Goal: Navigation & Orientation: Find specific page/section

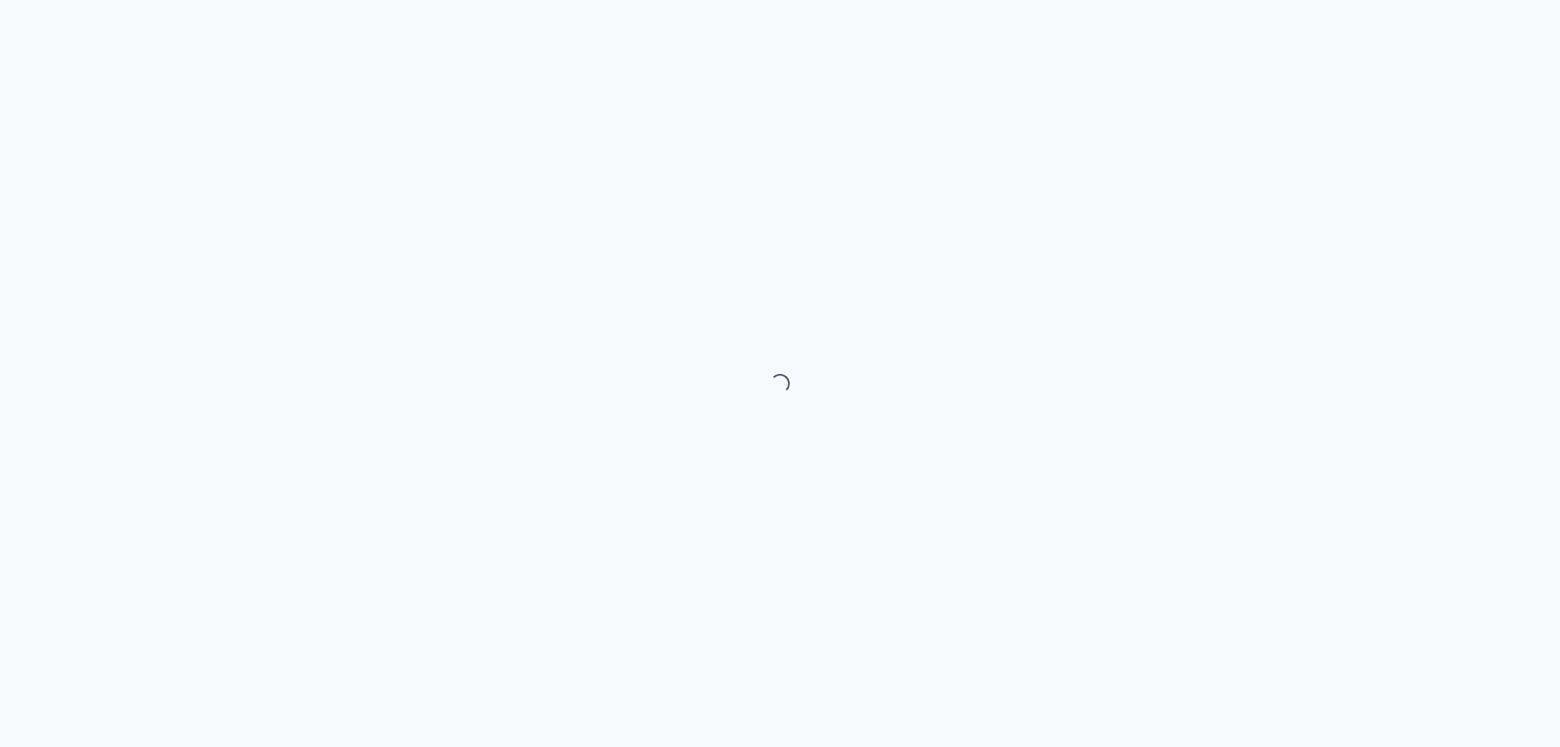
select select "month"
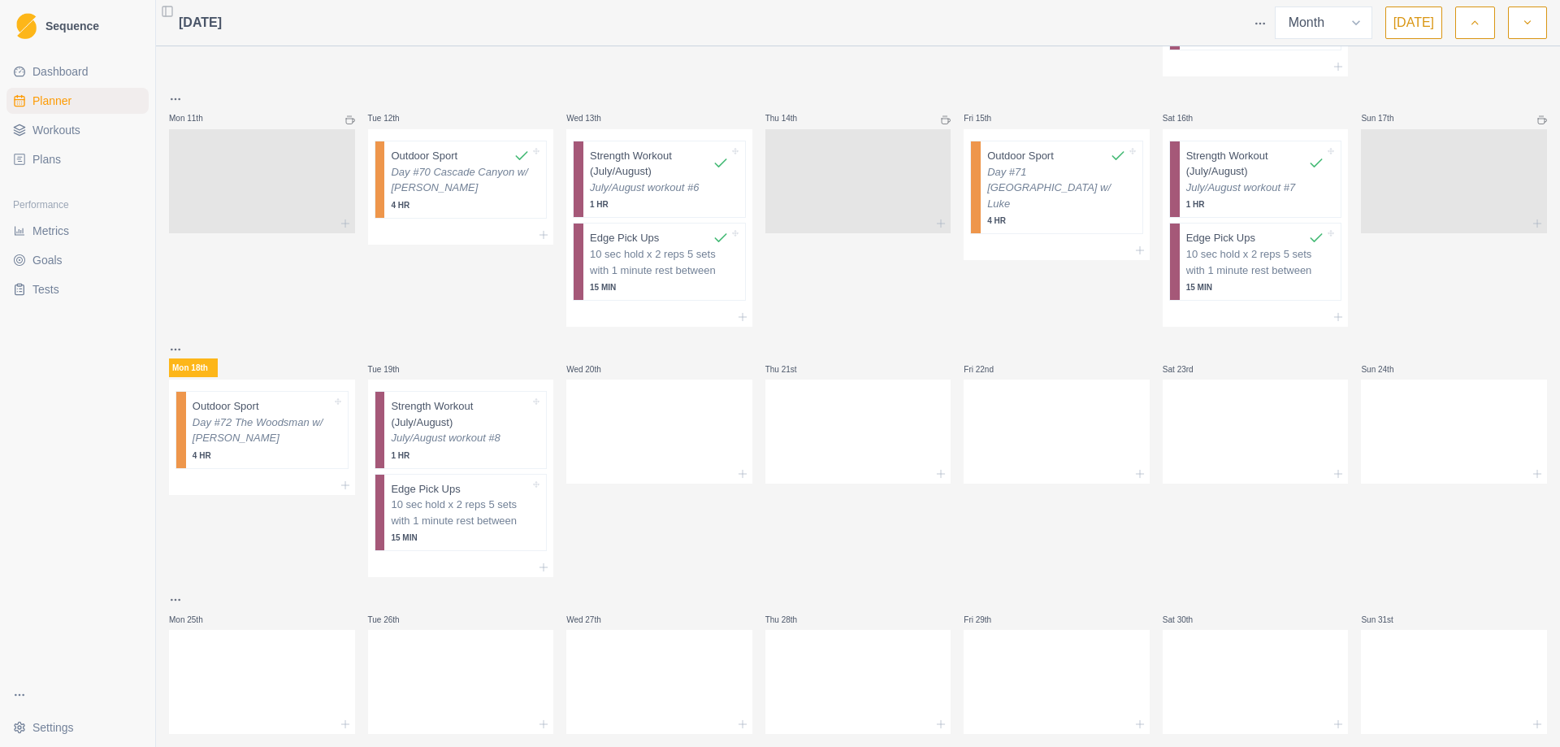
scroll to position [629, 0]
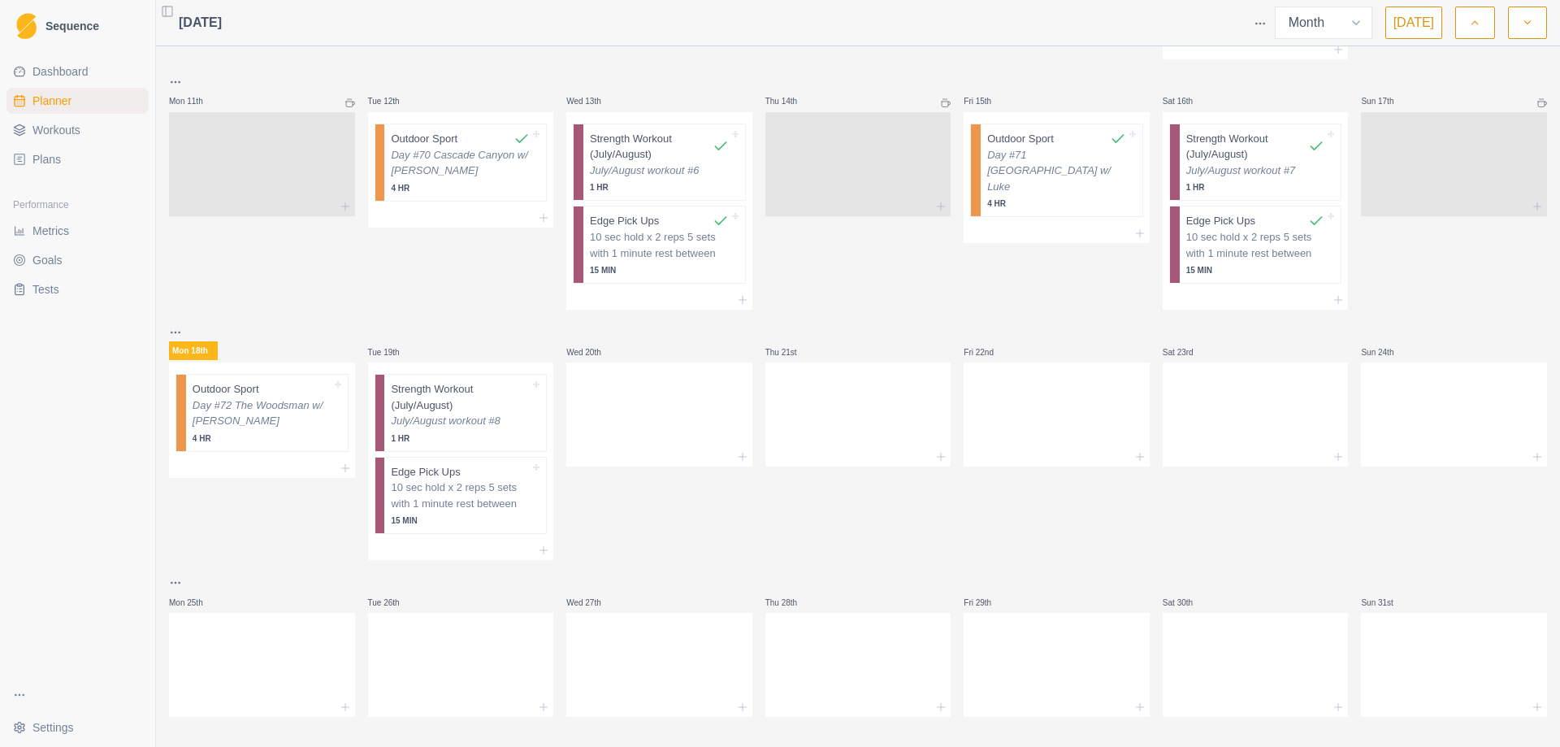
click at [1531, 24] on icon "button" at bounding box center [1527, 23] width 11 height 16
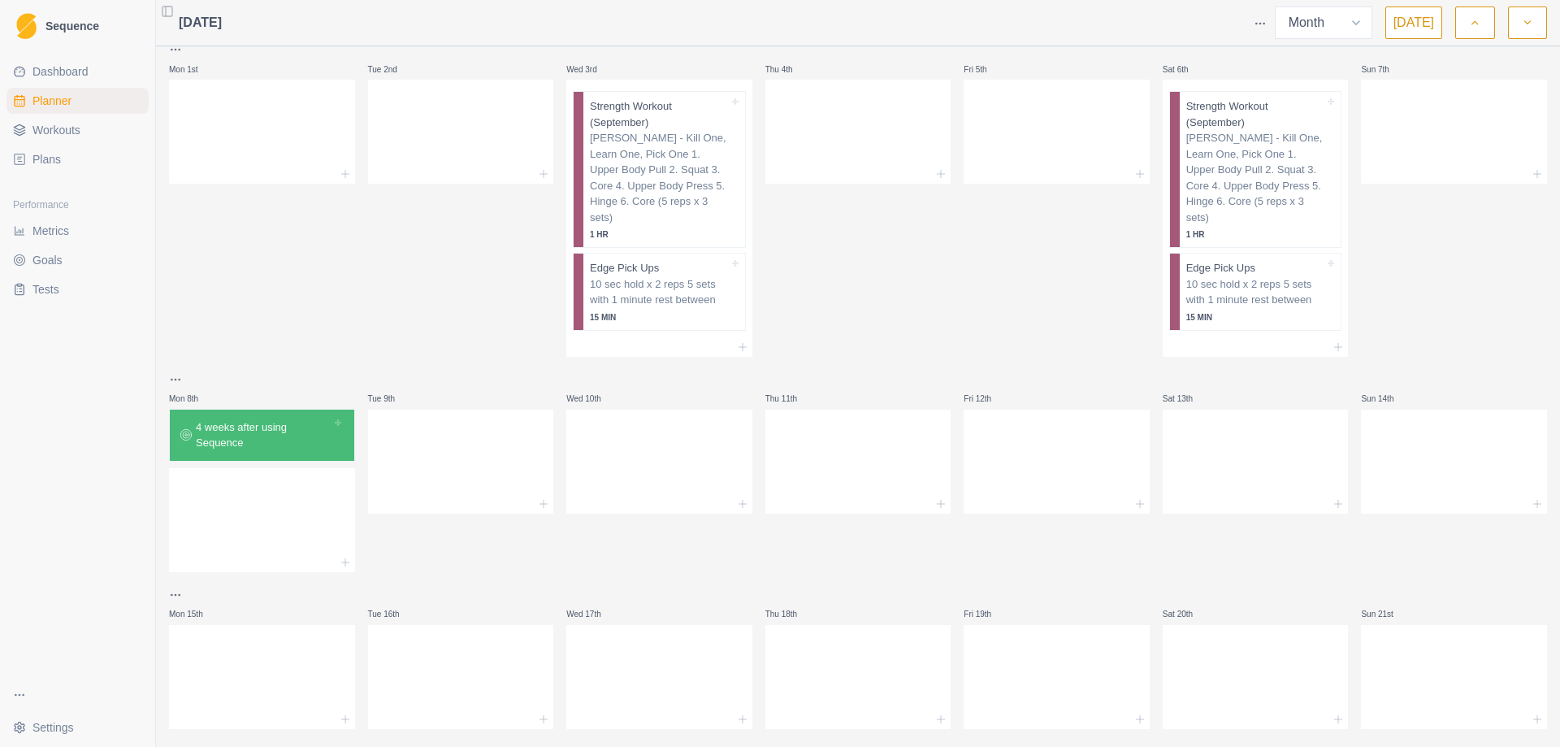
scroll to position [0, 0]
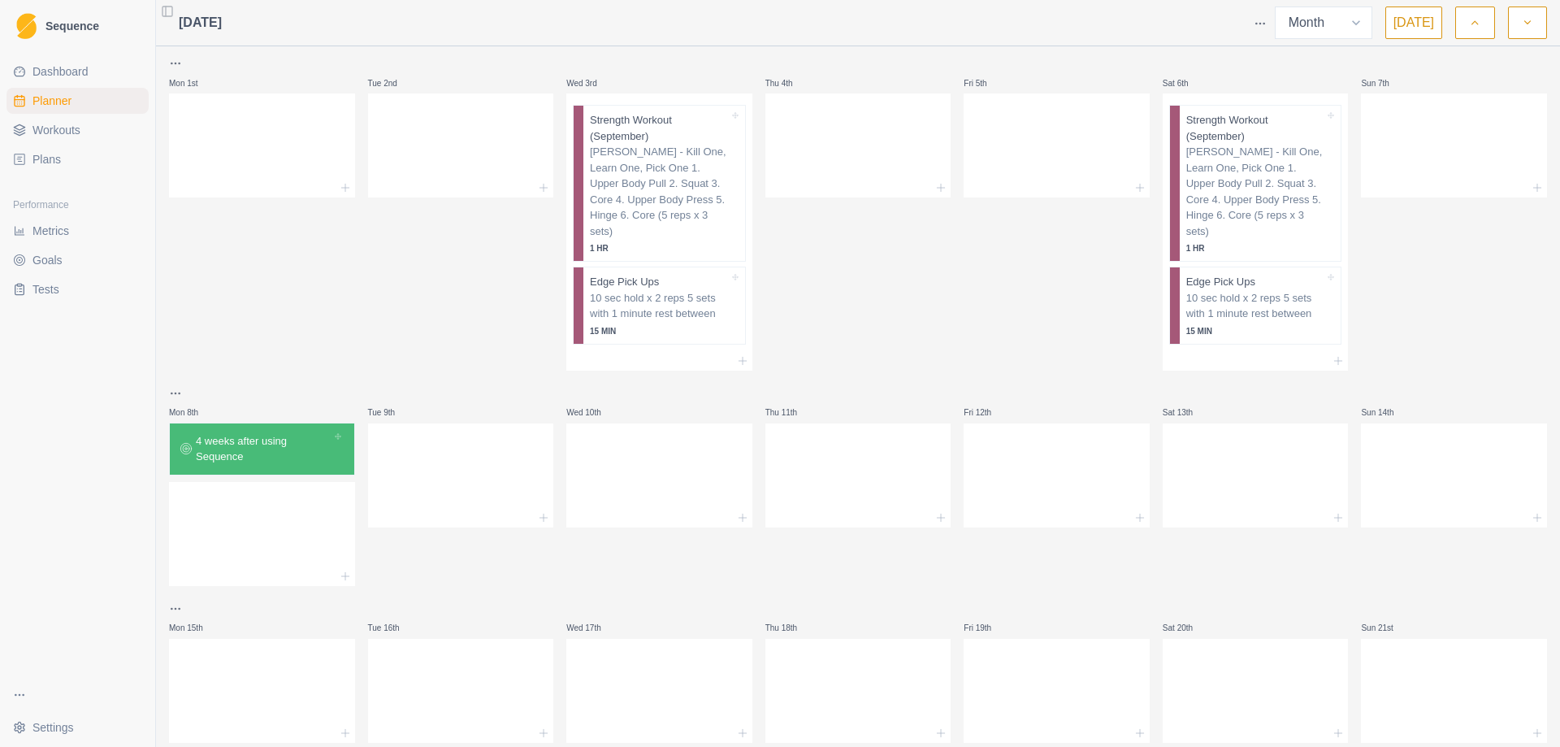
click at [1480, 24] on icon "button" at bounding box center [1474, 23] width 11 height 16
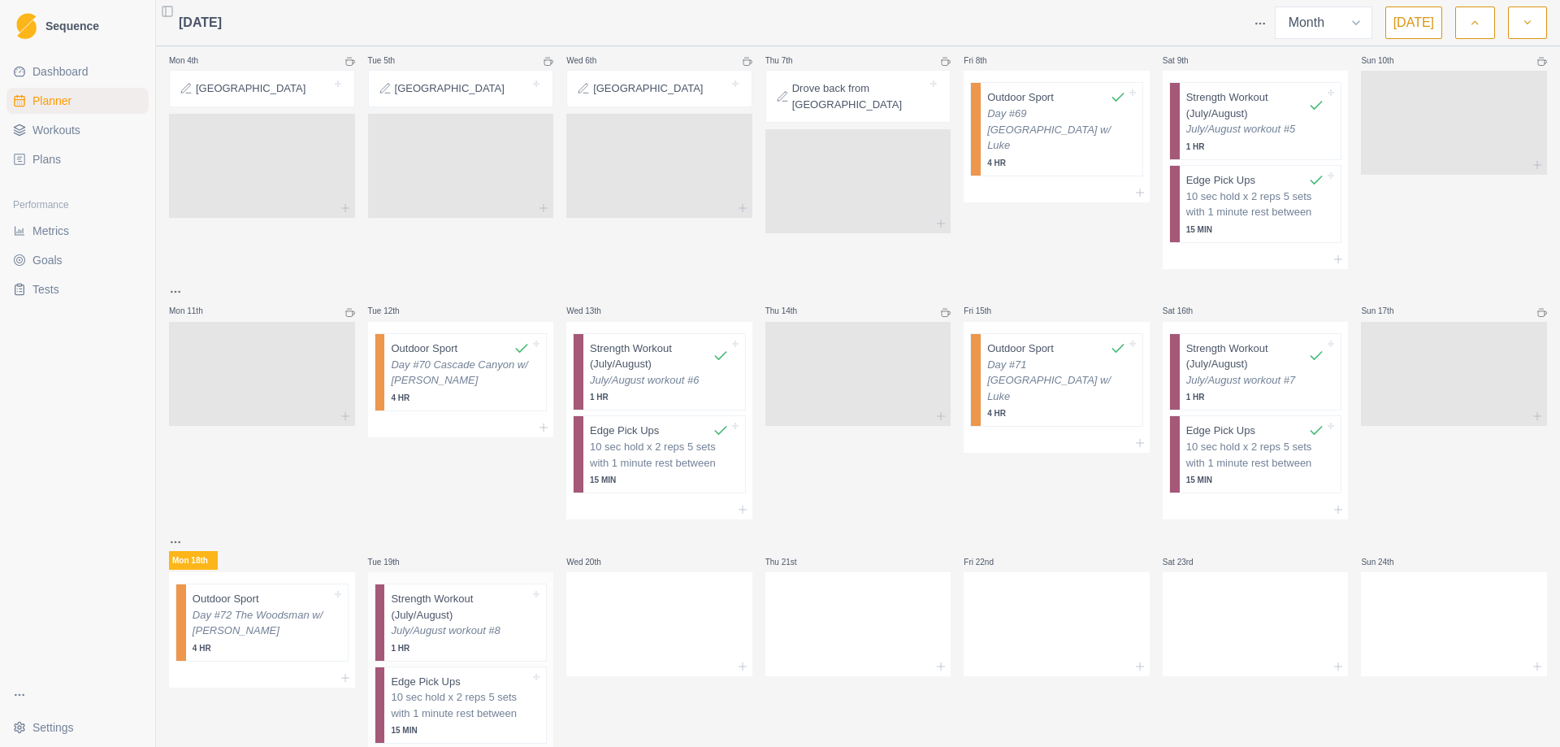
scroll to position [385, 0]
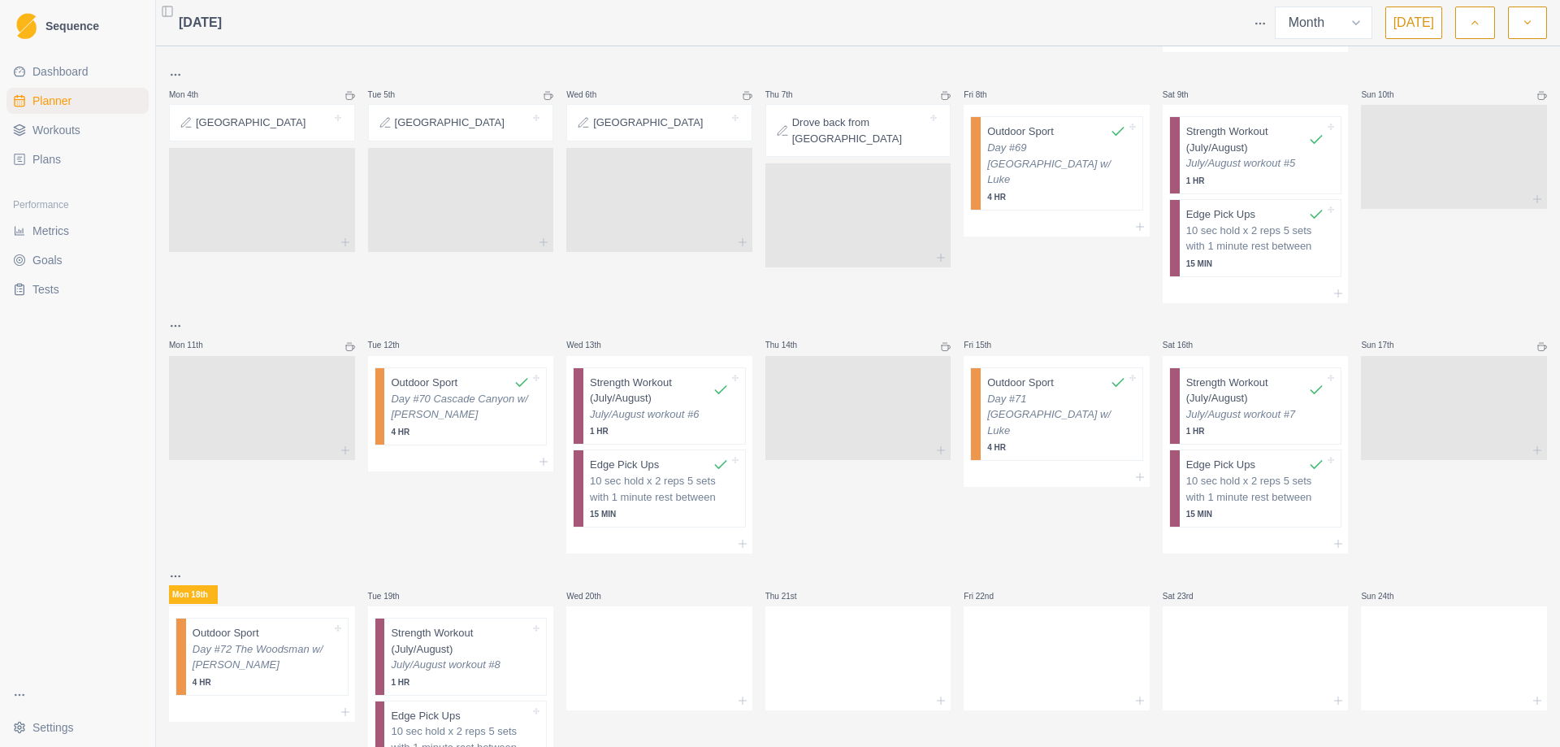
click at [62, 119] on link "Workouts" at bounding box center [78, 130] width 142 height 26
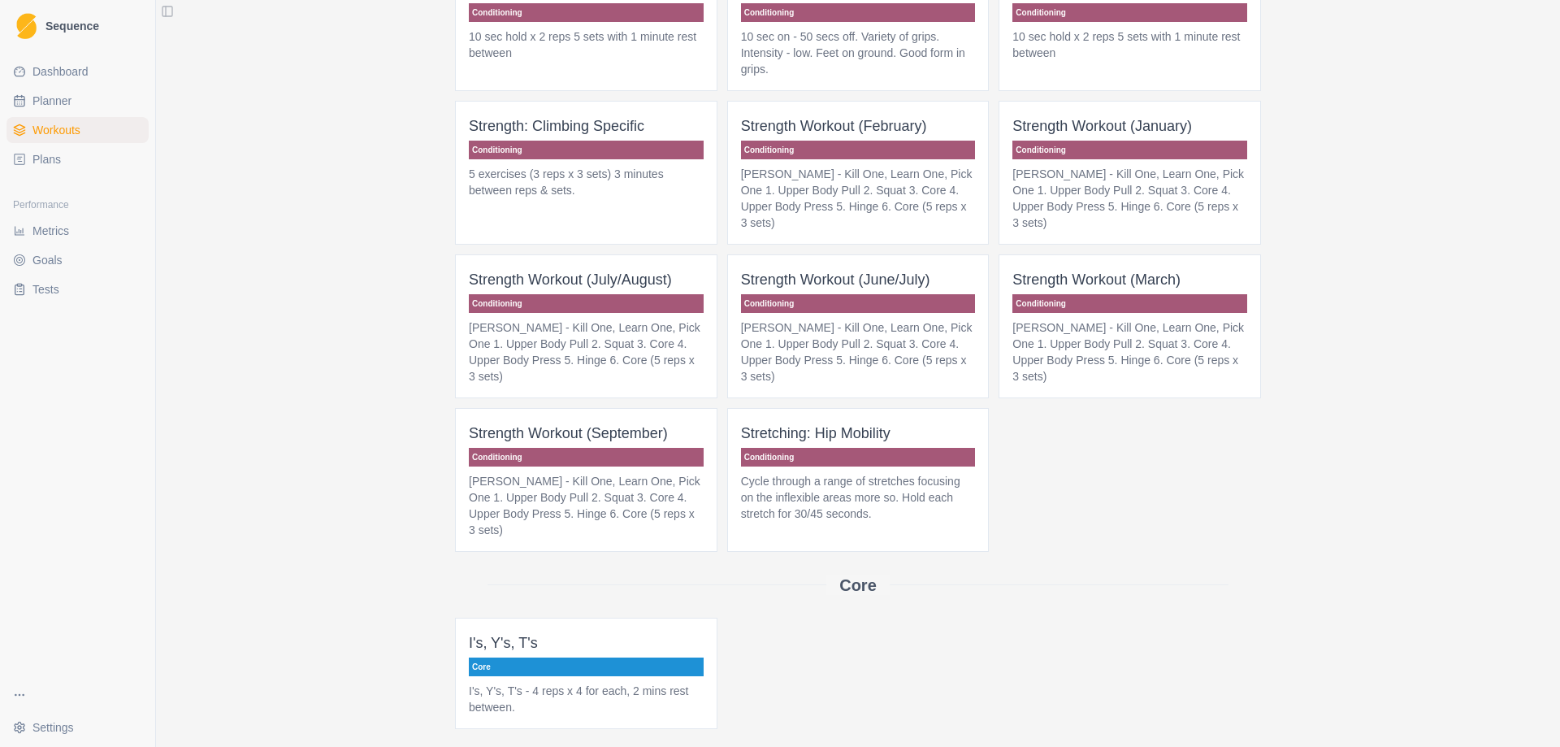
scroll to position [163, 0]
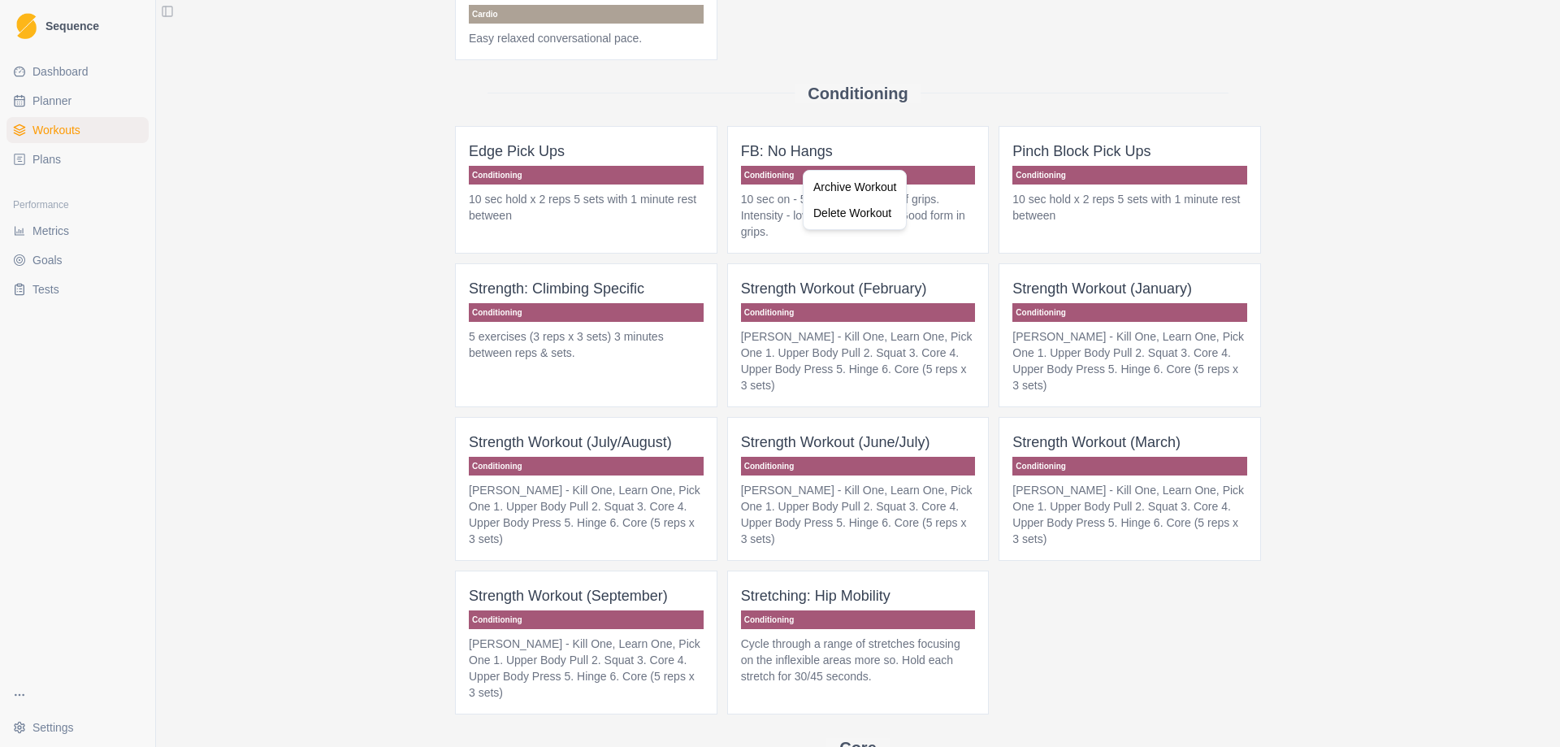
click at [391, 337] on html "Sequence Dashboard Planner Workouts Plans Performance Metrics Goals Tests Setti…" at bounding box center [780, 373] width 1560 height 747
click at [524, 306] on p "Conditioning" at bounding box center [586, 312] width 235 height 19
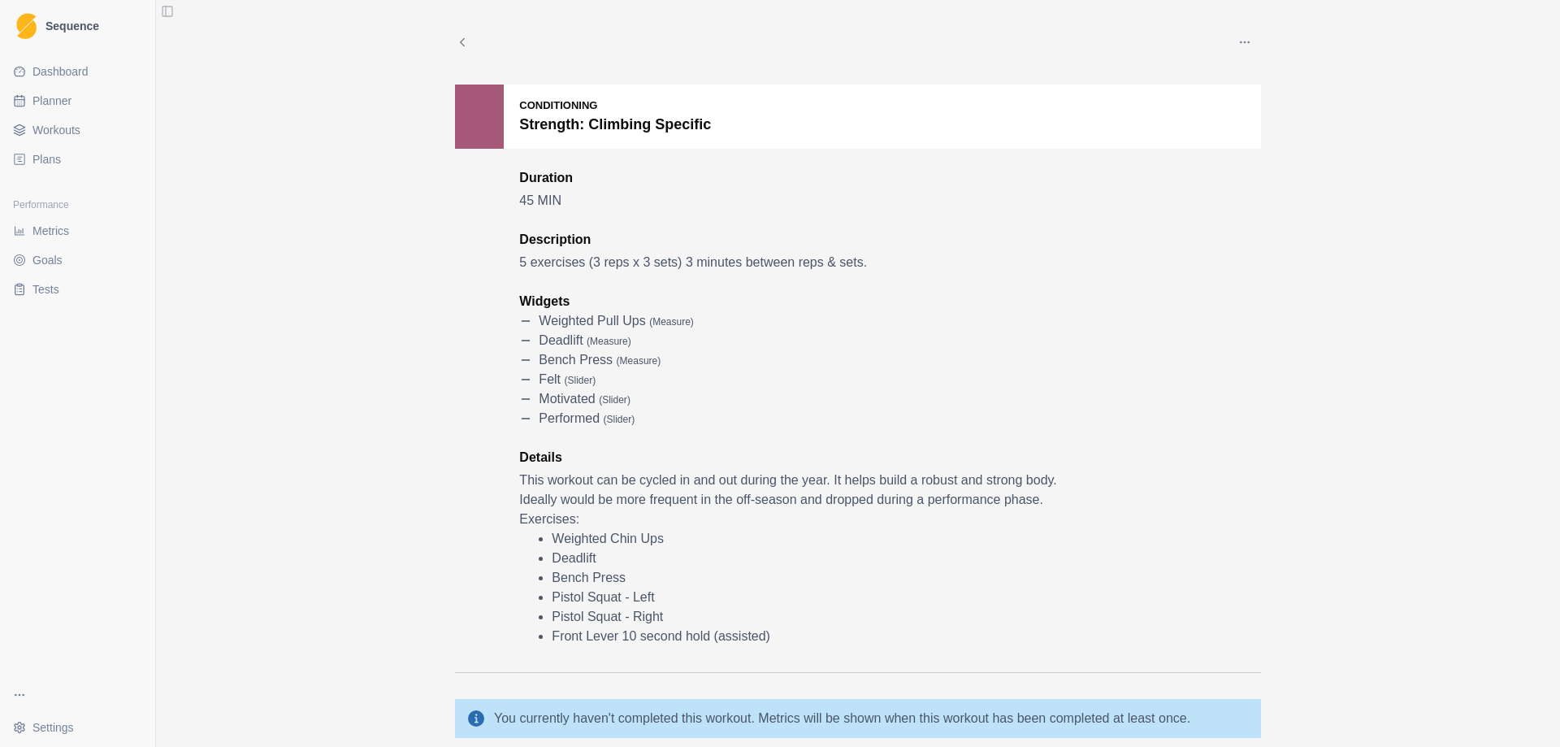
click at [455, 41] on icon at bounding box center [462, 42] width 15 height 15
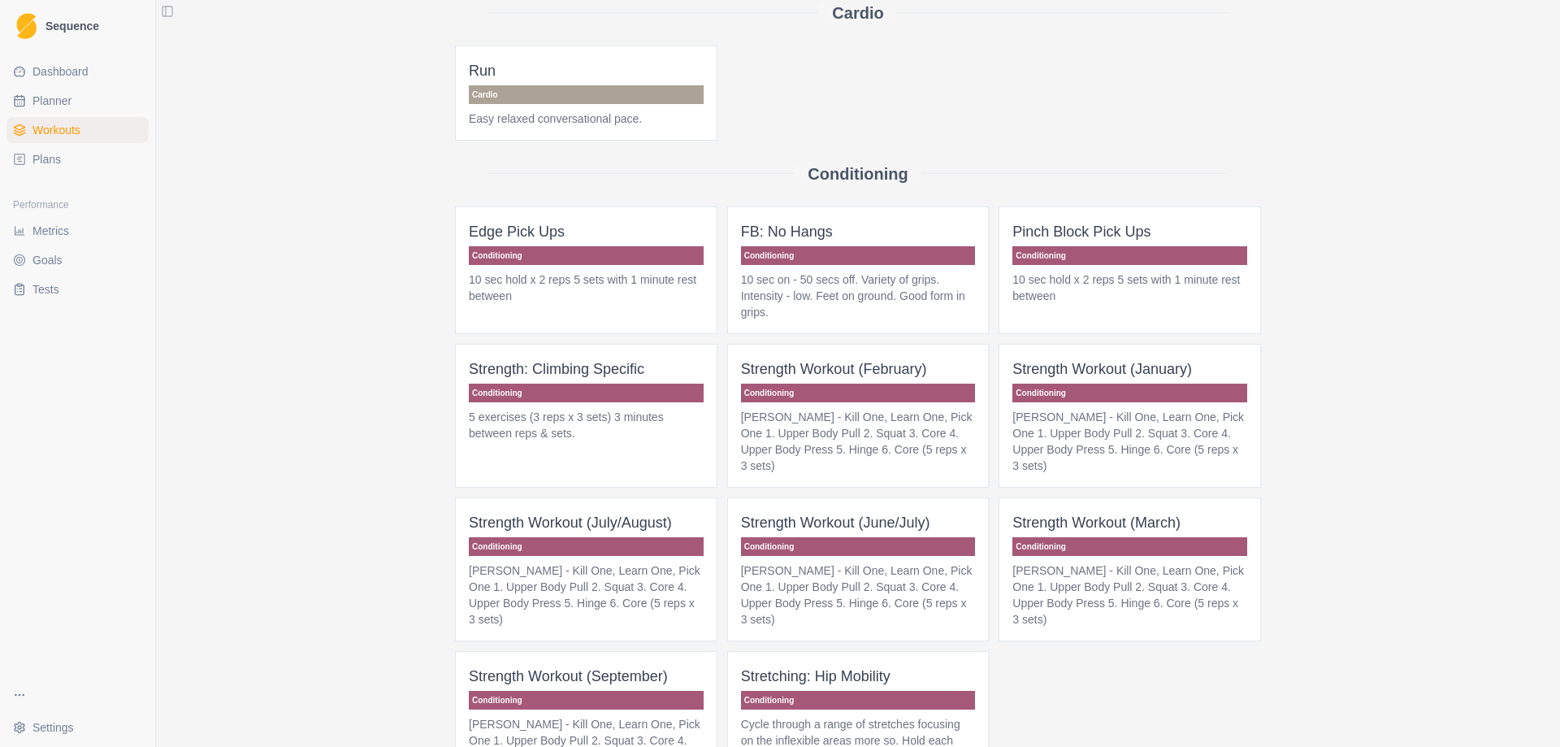
scroll to position [163, 0]
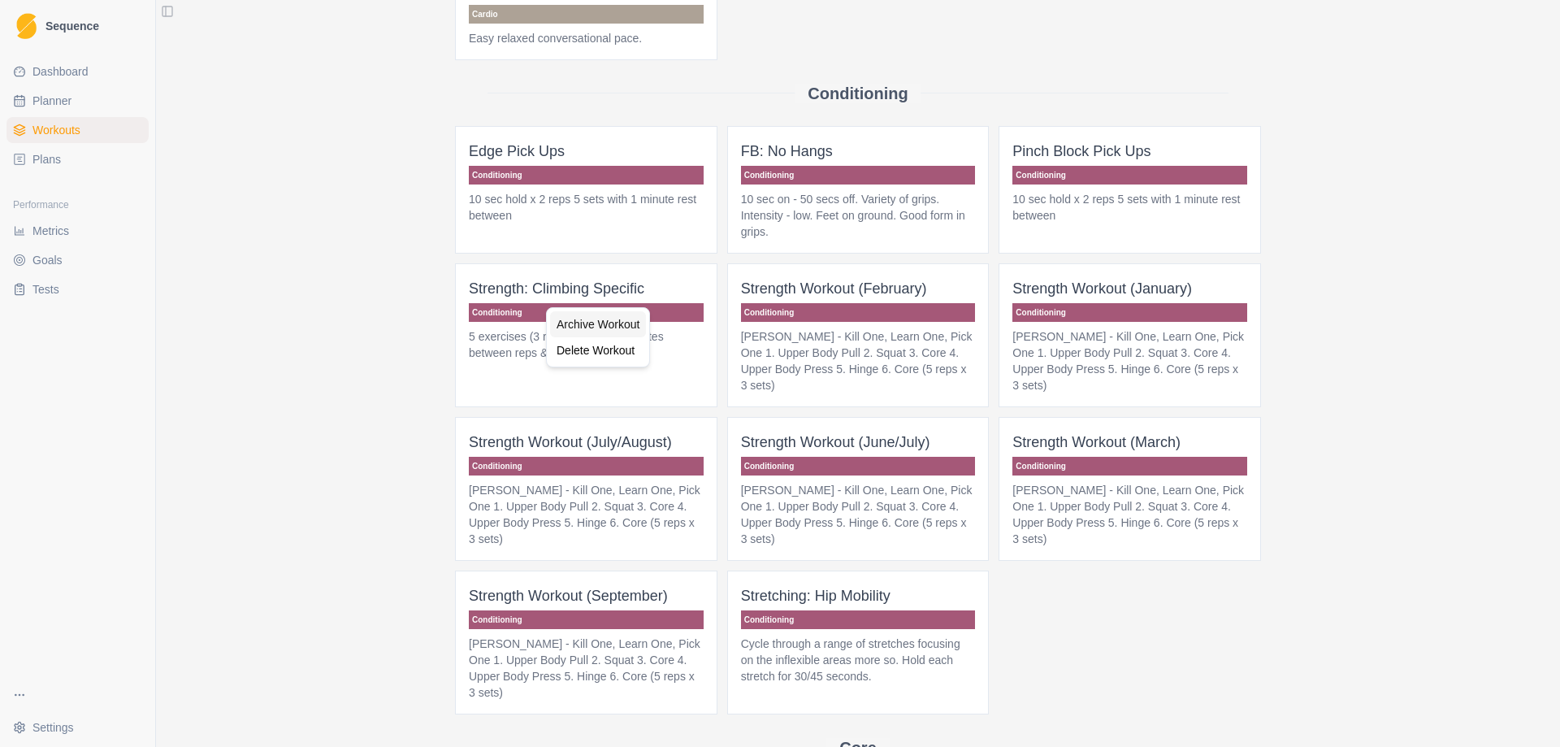
click at [600, 324] on div "Archive Workout" at bounding box center [598, 324] width 96 height 26
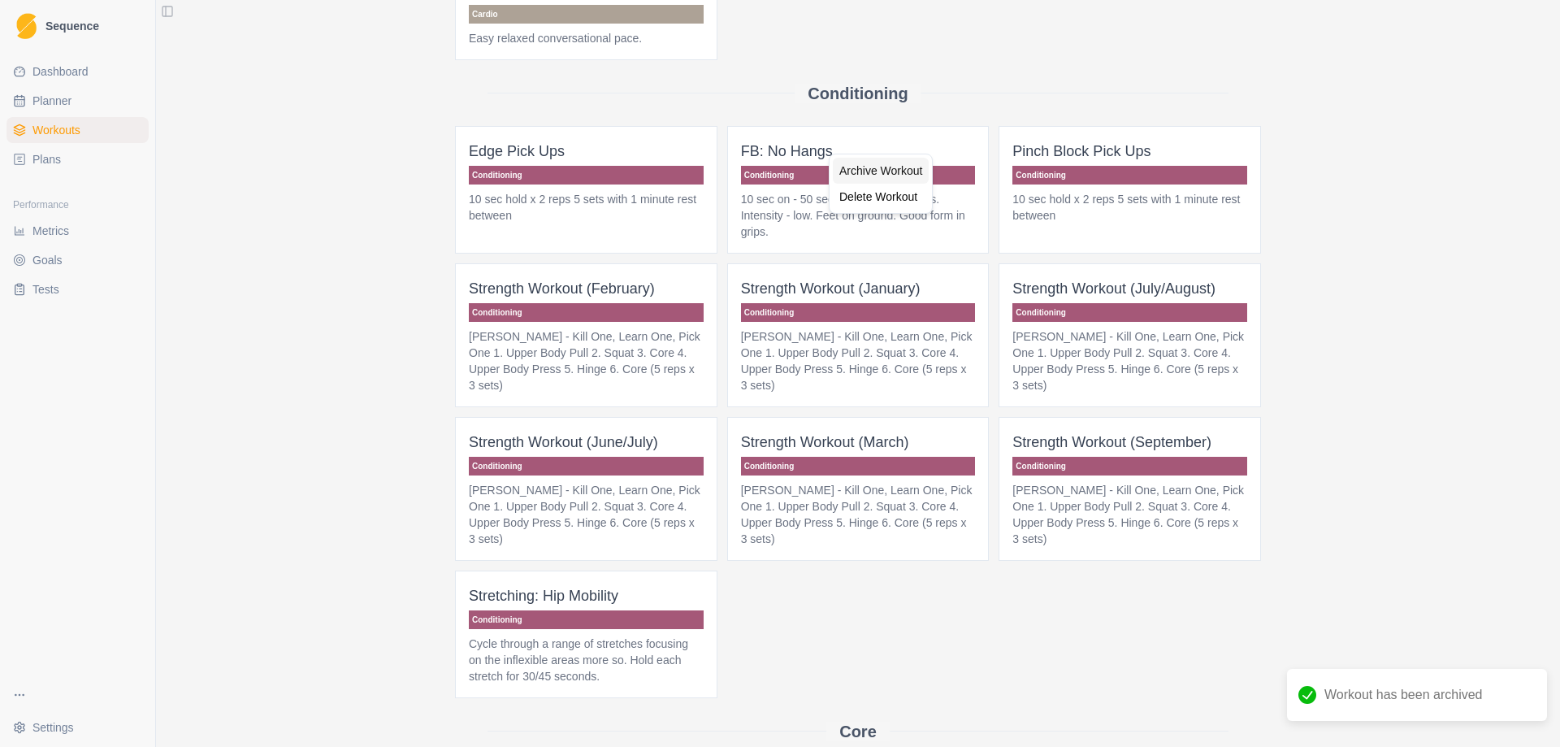
click at [886, 171] on div "Archive Workout" at bounding box center [881, 171] width 96 height 26
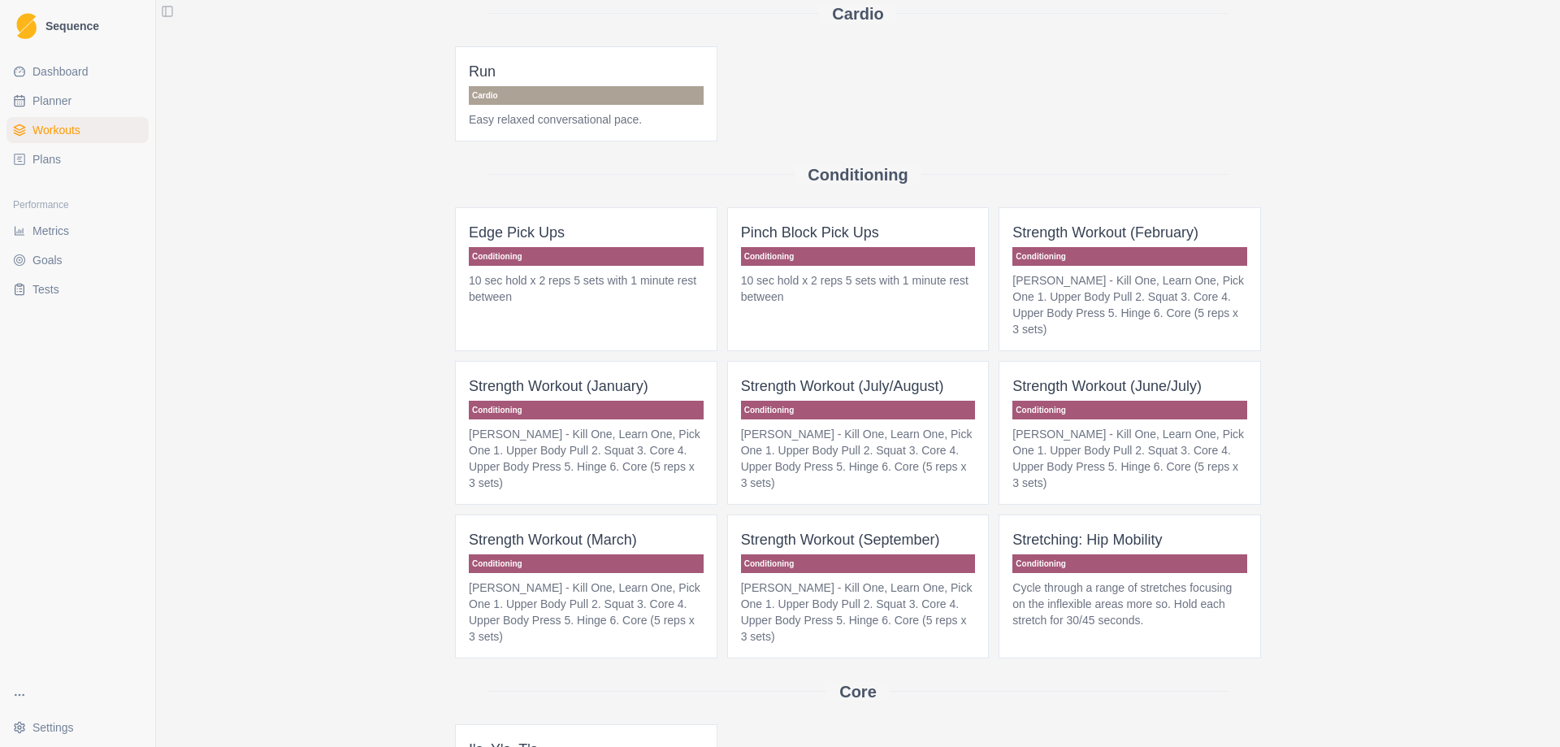
scroll to position [0, 0]
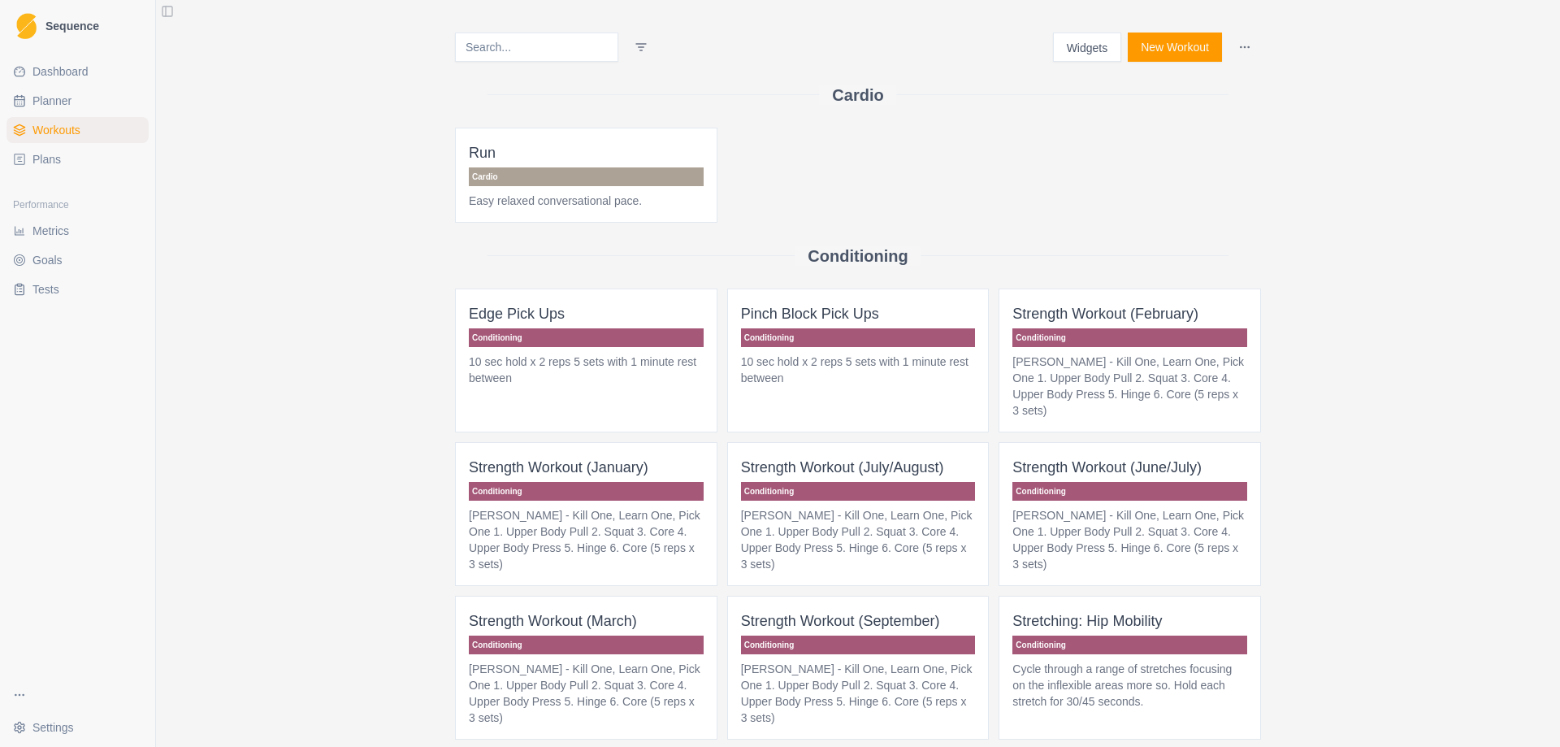
click at [1239, 47] on html "Sequence Dashboard Planner Workouts Plans Performance Metrics Goals Tests Setti…" at bounding box center [780, 373] width 1560 height 747
click at [1169, 114] on div "Archived Workouts" at bounding box center [1174, 108] width 154 height 26
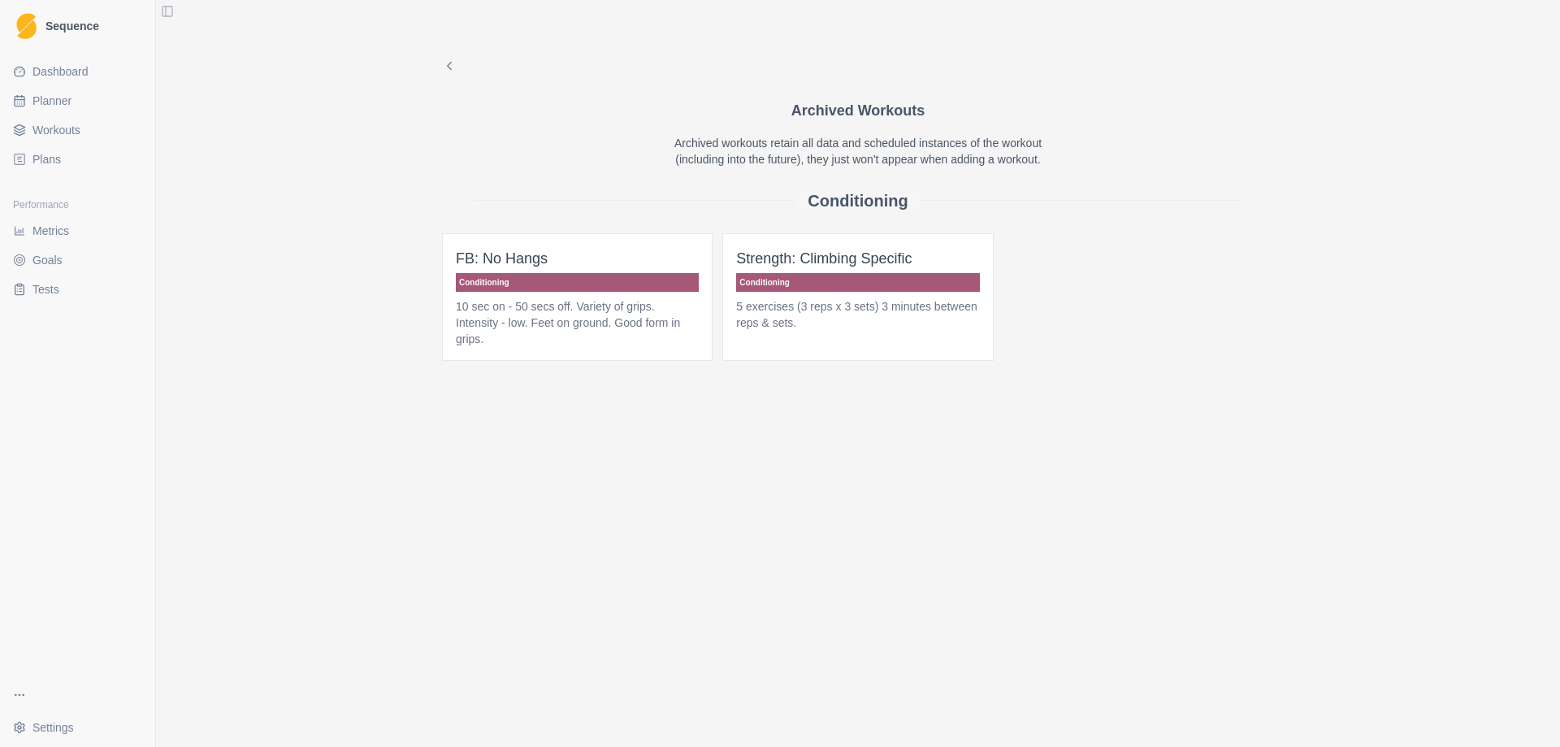
click at [51, 145] on ul "Dashboard Planner Workouts Plans" at bounding box center [78, 116] width 142 height 114
click at [57, 125] on span "Workouts" at bounding box center [57, 130] width 48 height 16
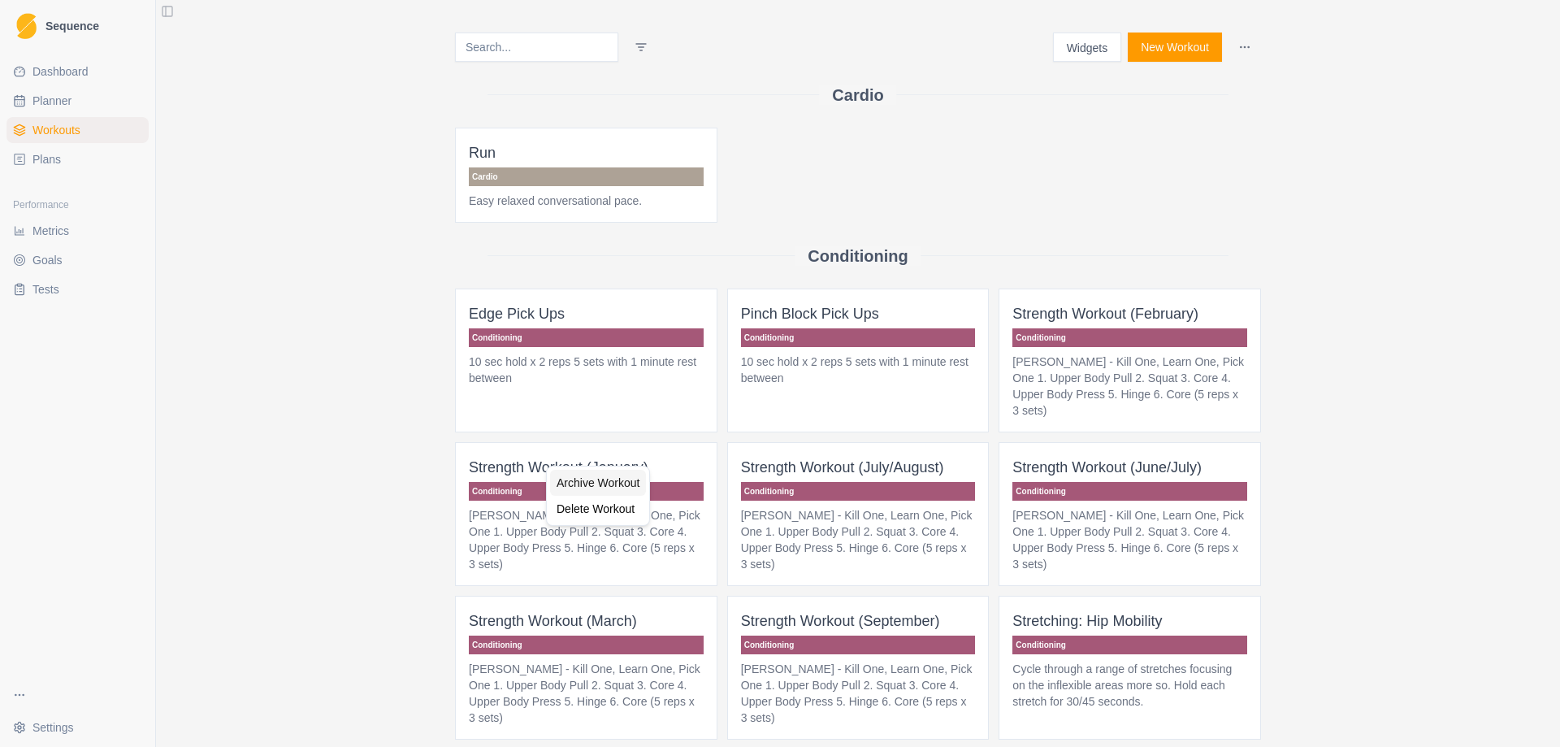
click at [610, 487] on div "Archive Workout" at bounding box center [598, 483] width 96 height 26
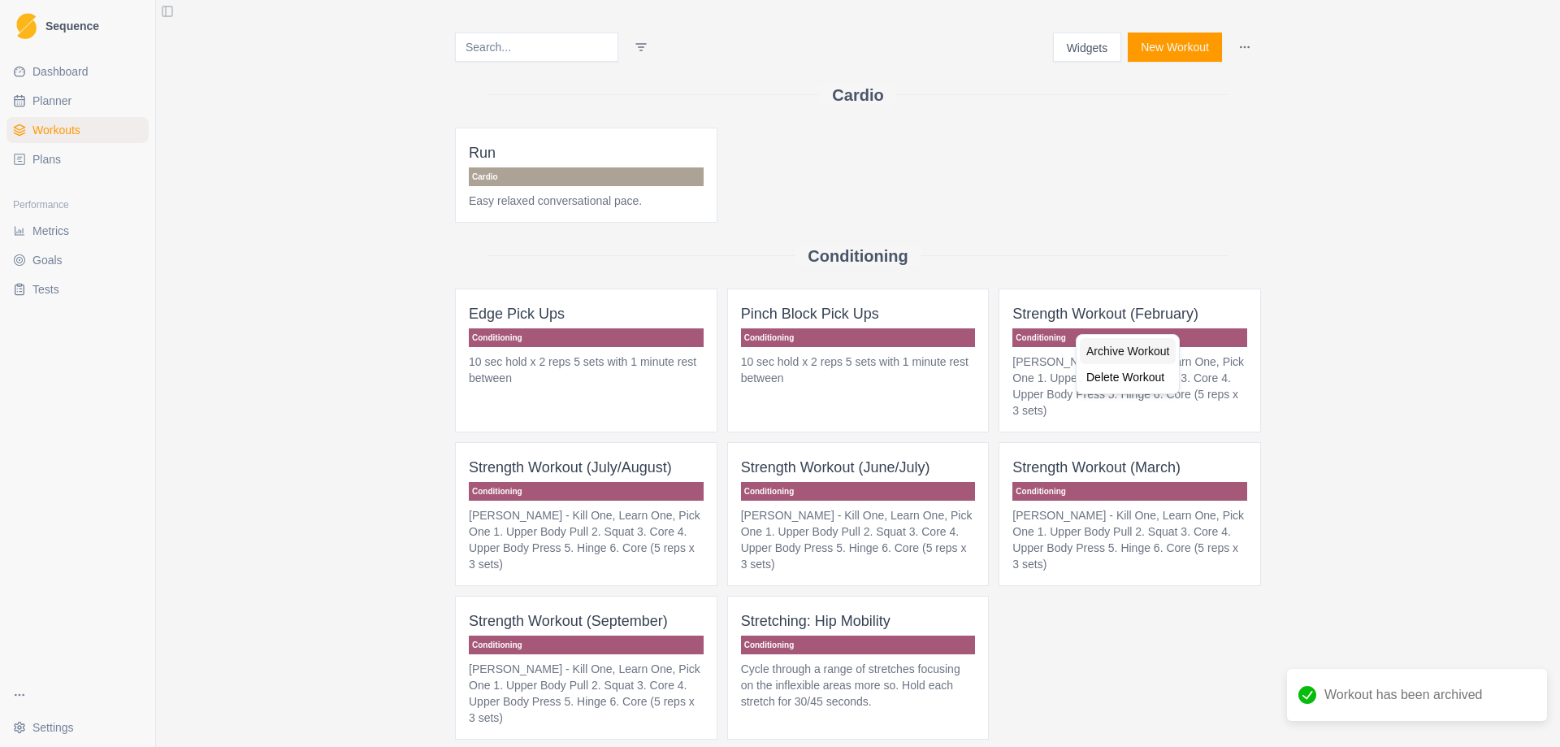
click at [1129, 357] on div "Archive Workout" at bounding box center [1128, 351] width 96 height 26
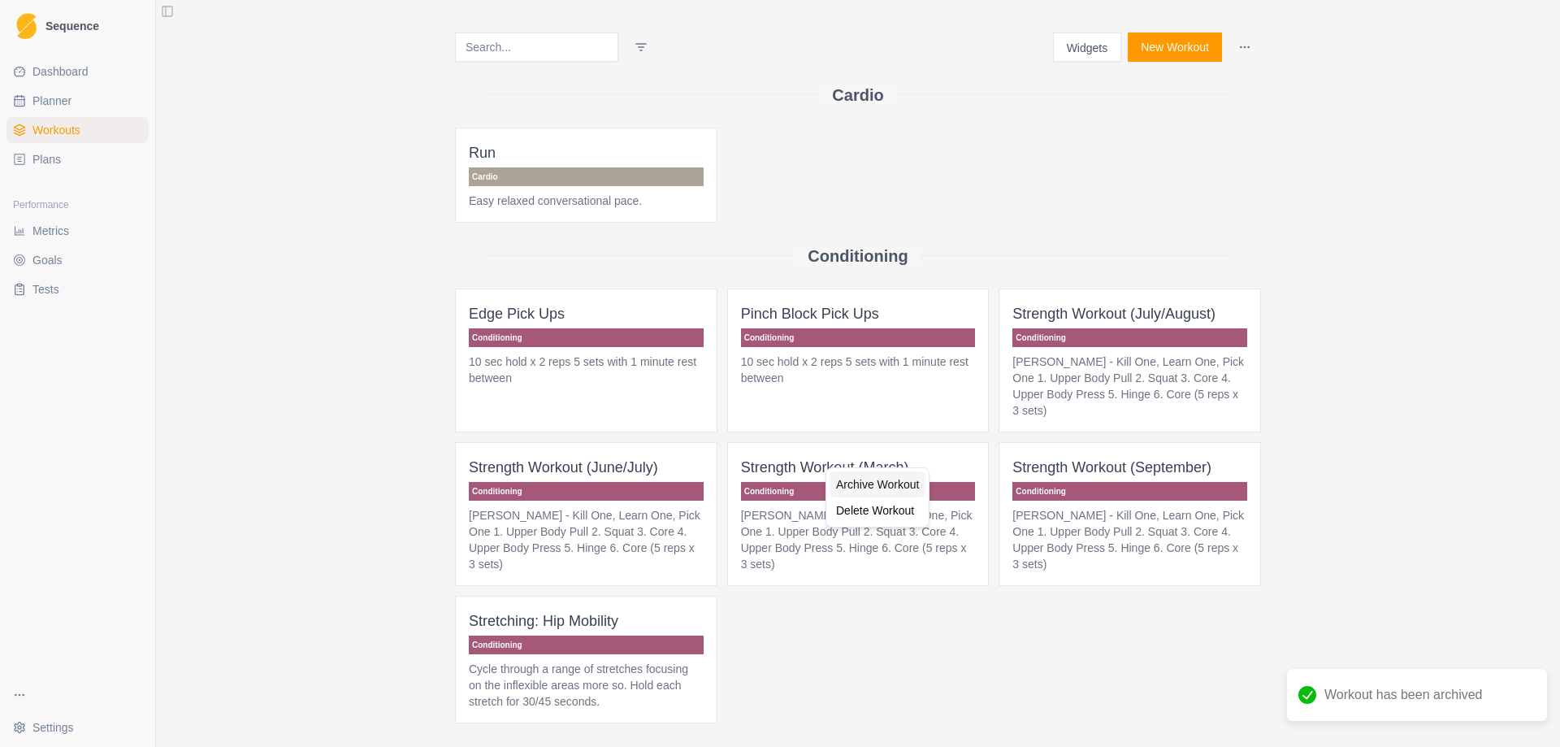
click at [898, 480] on div "Archive Workout" at bounding box center [878, 484] width 96 height 26
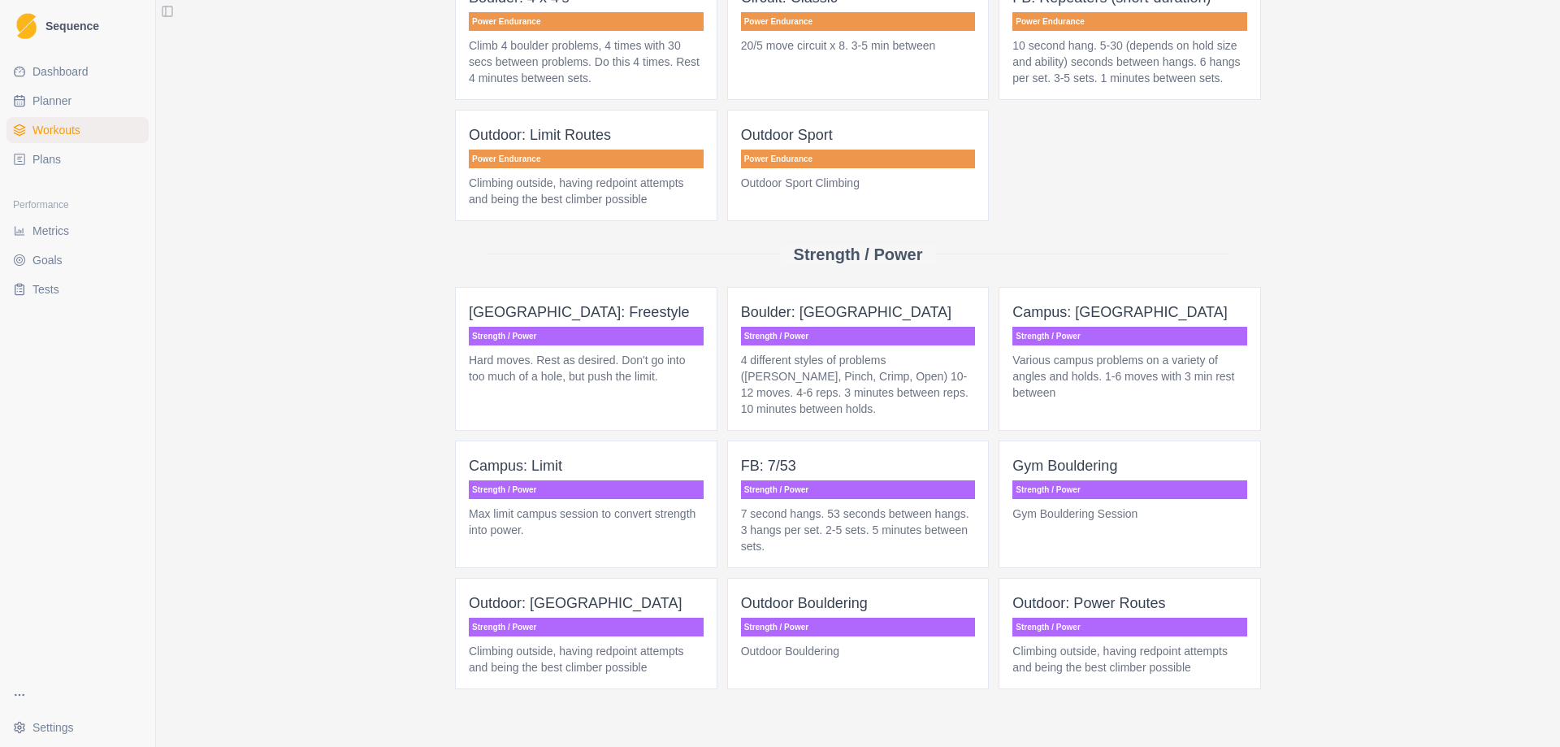
scroll to position [1139, 0]
click at [592, 601] on div "Archive Workout" at bounding box center [562, 599] width 96 height 26
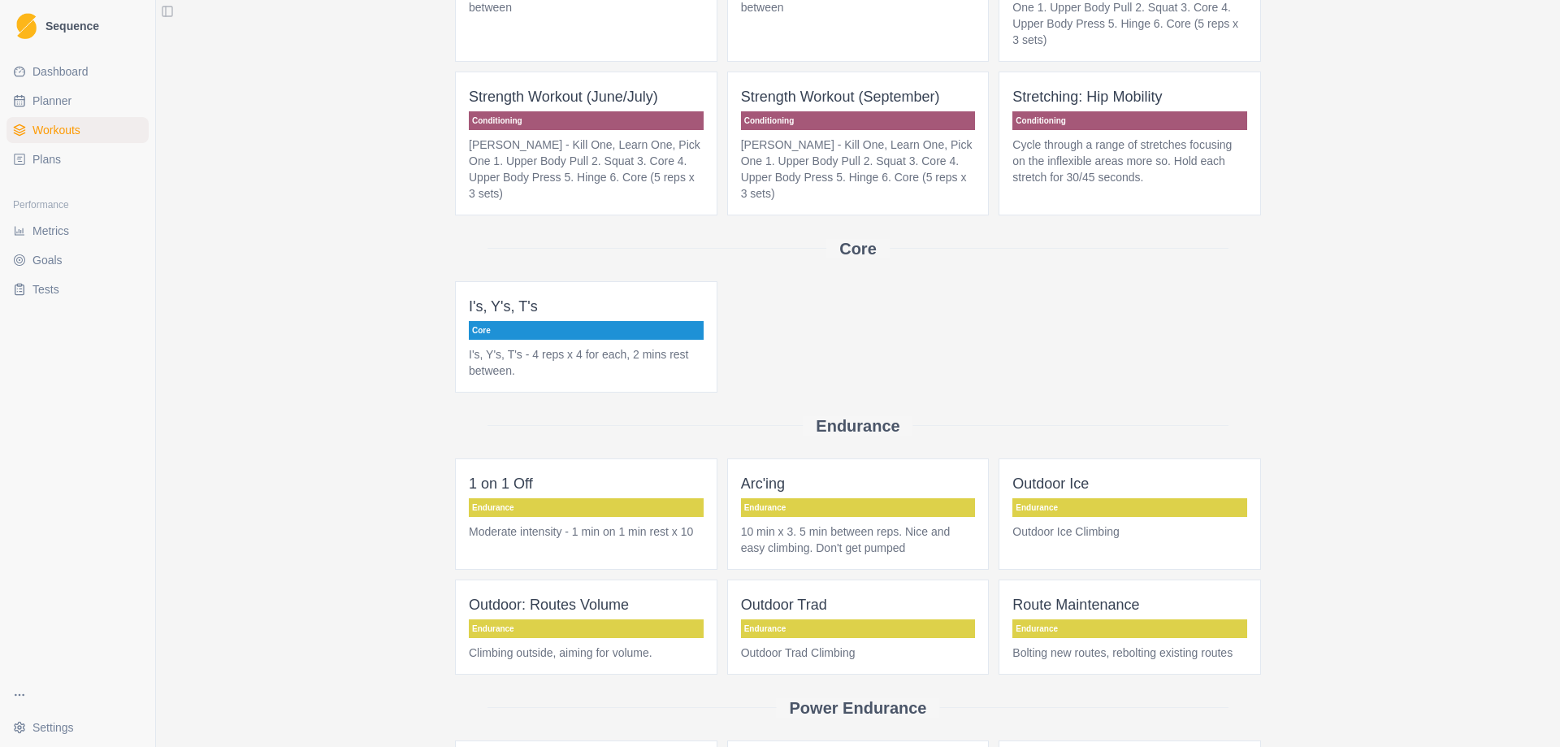
scroll to position [327, 0]
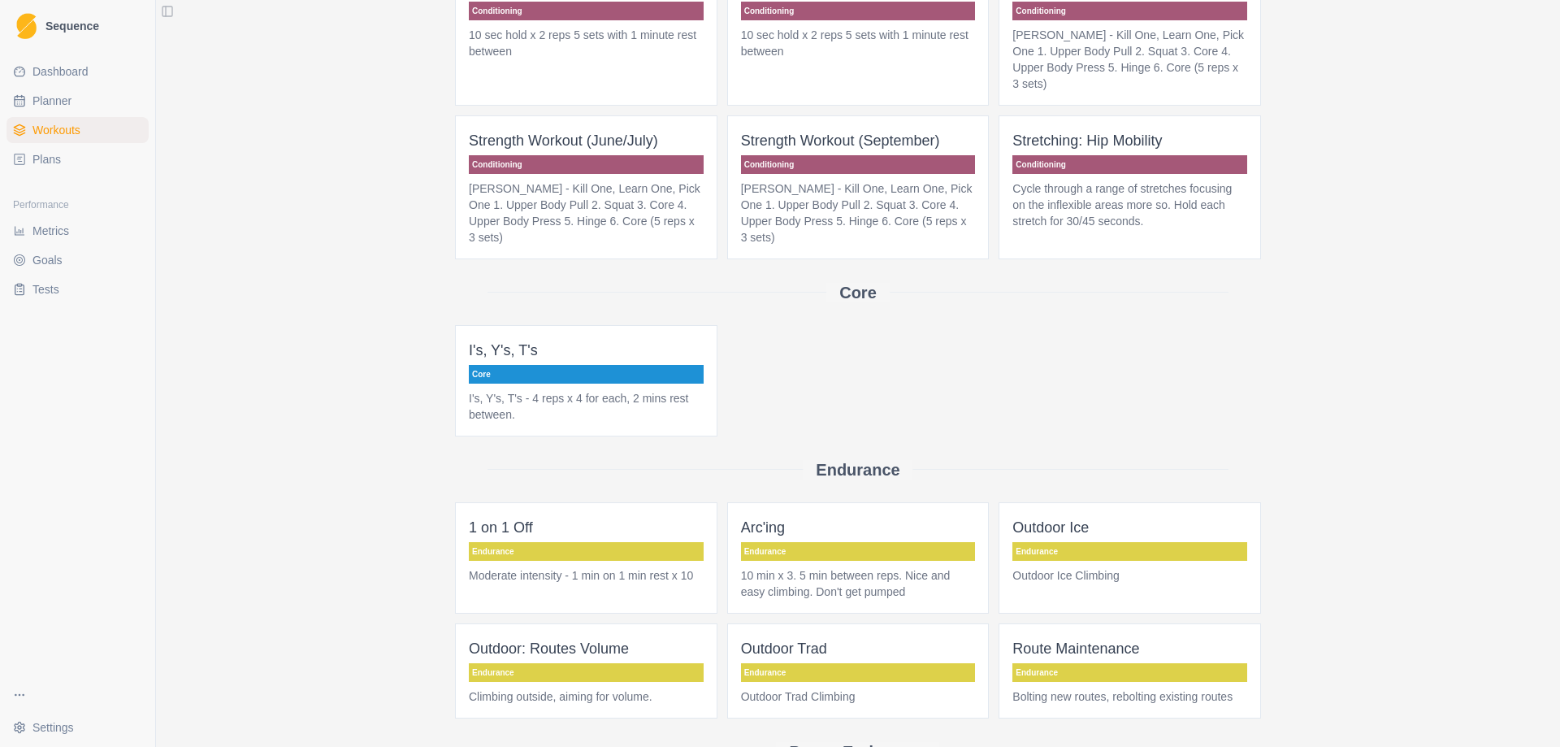
click at [568, 365] on p "Core" at bounding box center [586, 374] width 235 height 19
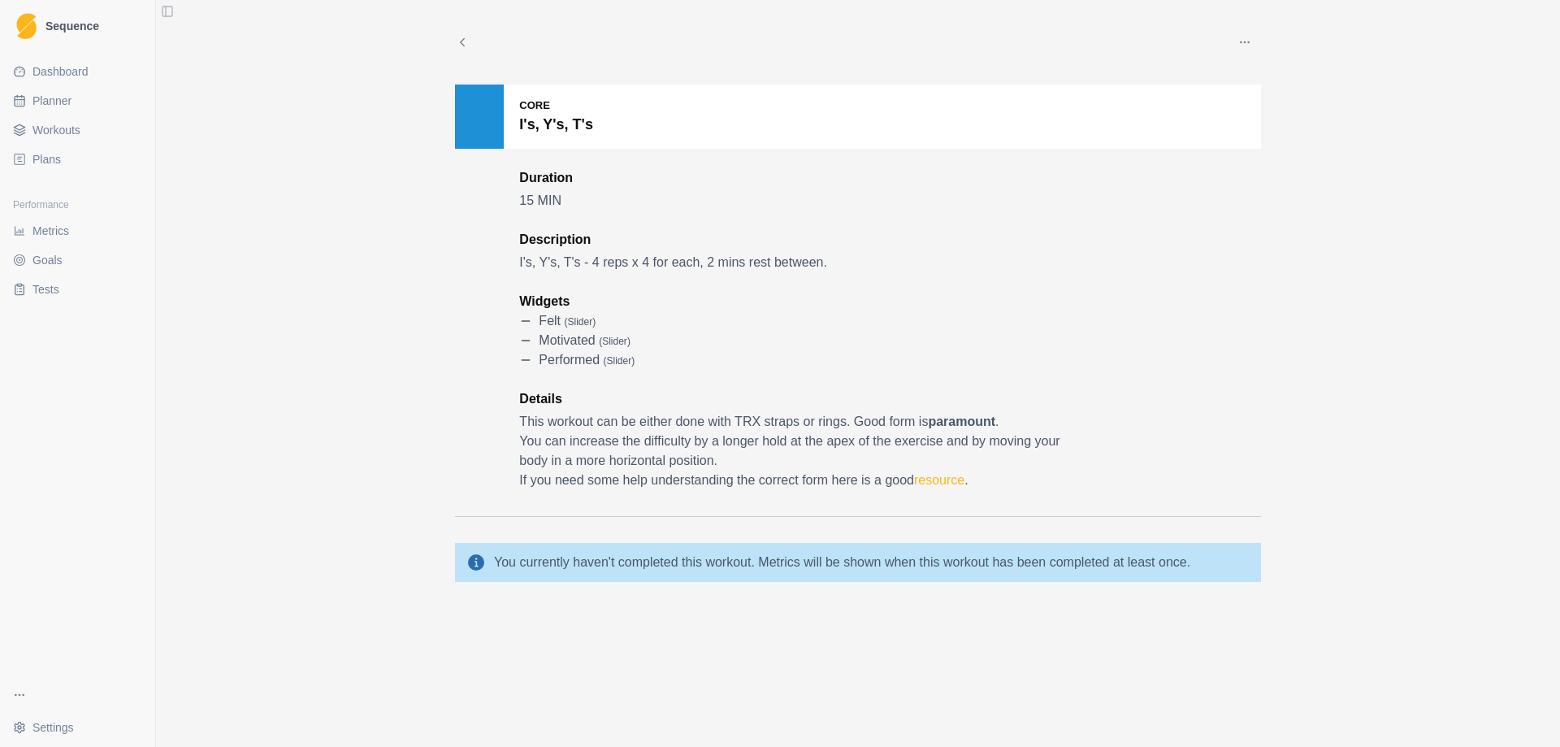
click at [459, 37] on icon at bounding box center [462, 42] width 15 height 15
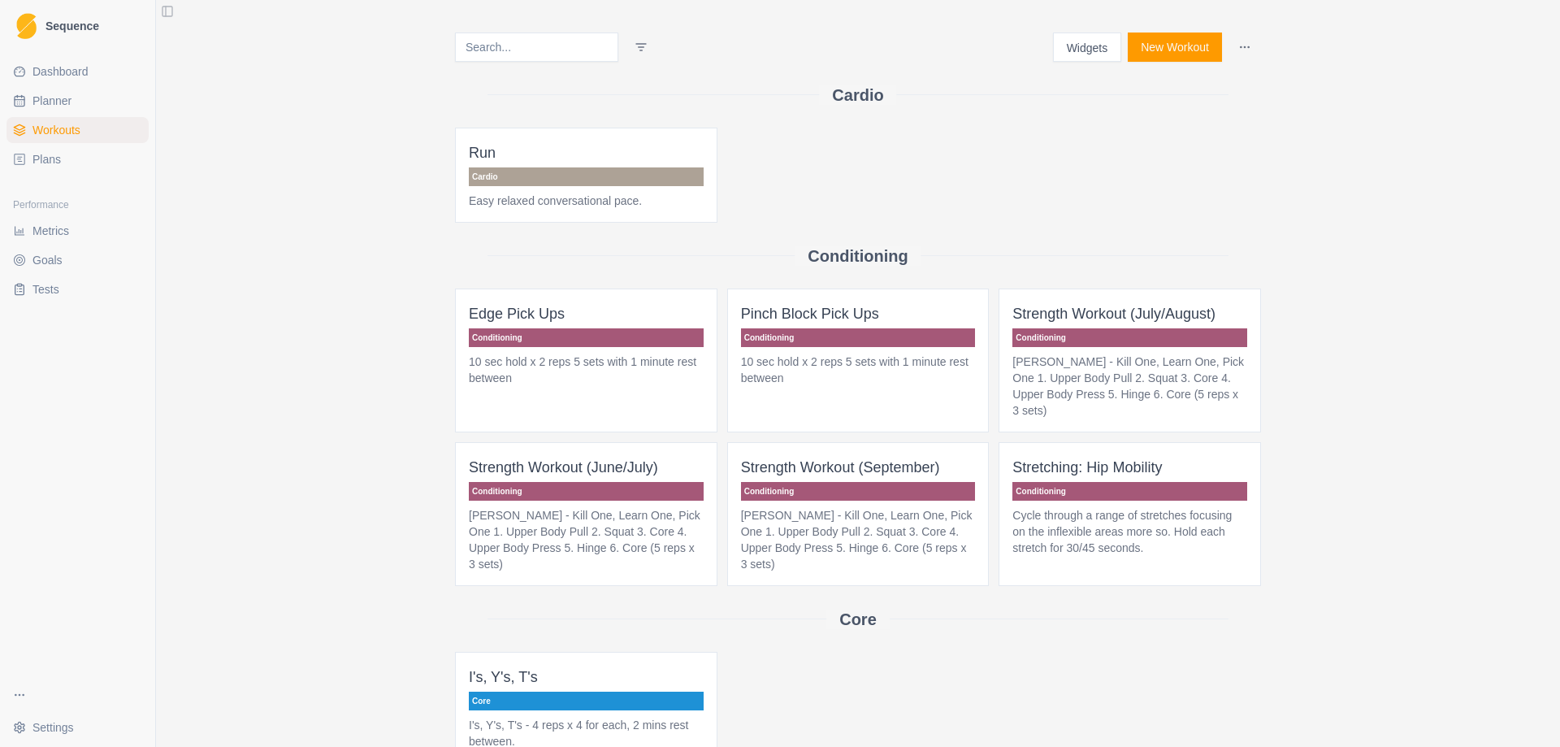
click at [1148, 463] on span "Stretching: Hip Mobility Conditioning Cycle through a range of stretches focusi…" at bounding box center [1130, 514] width 263 height 144
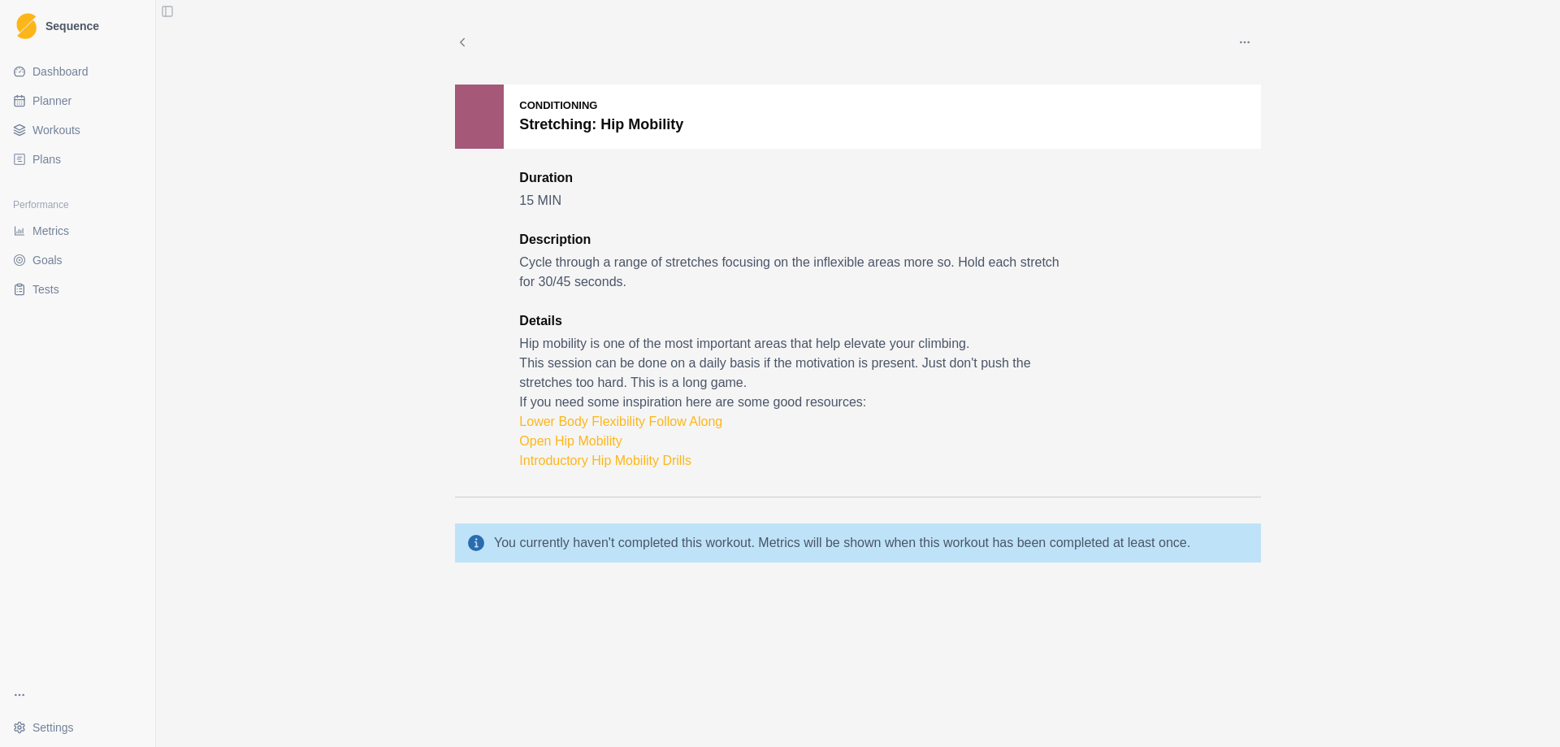
click at [456, 37] on icon at bounding box center [462, 42] width 15 height 15
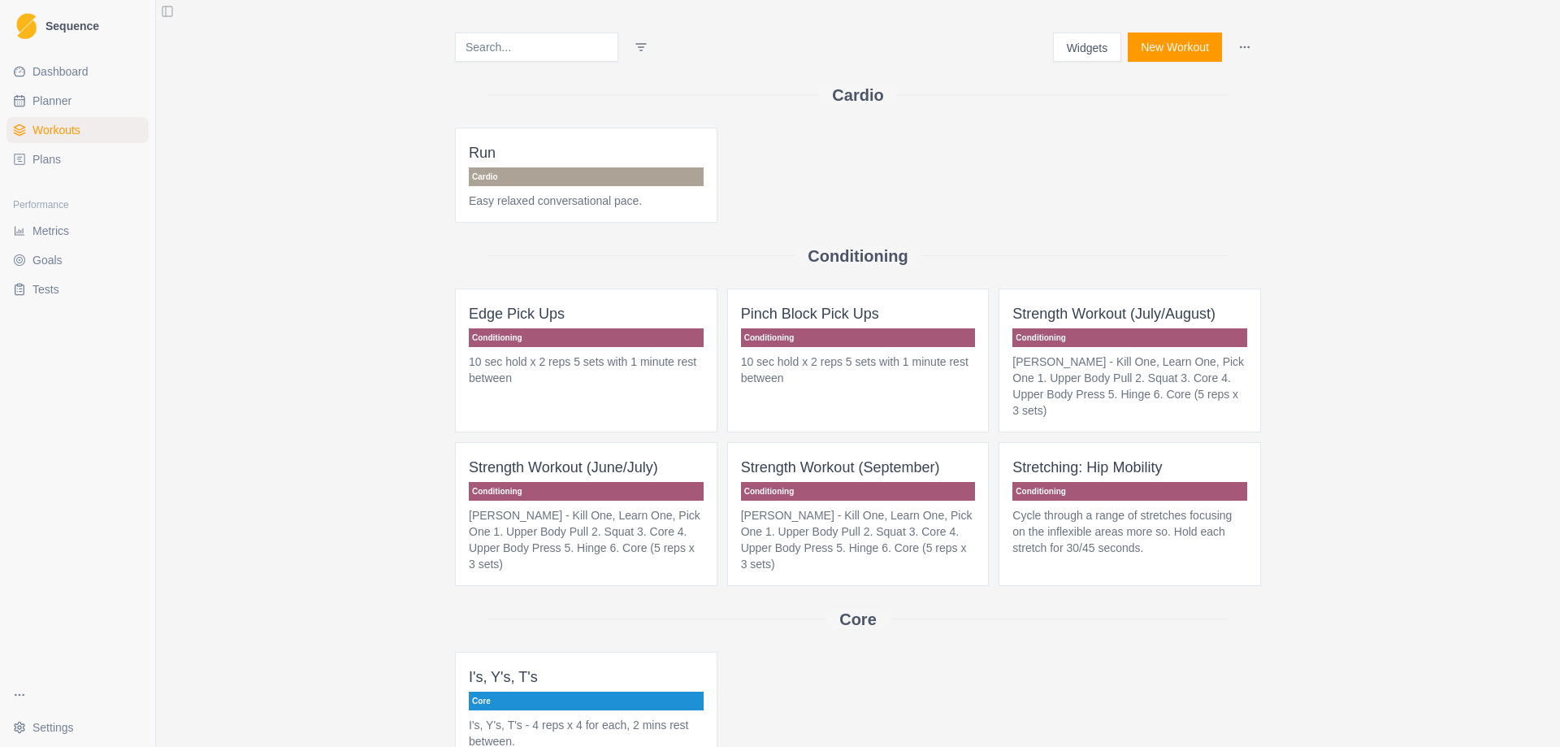
click at [50, 98] on span "Planner" at bounding box center [52, 101] width 39 height 16
select select "month"
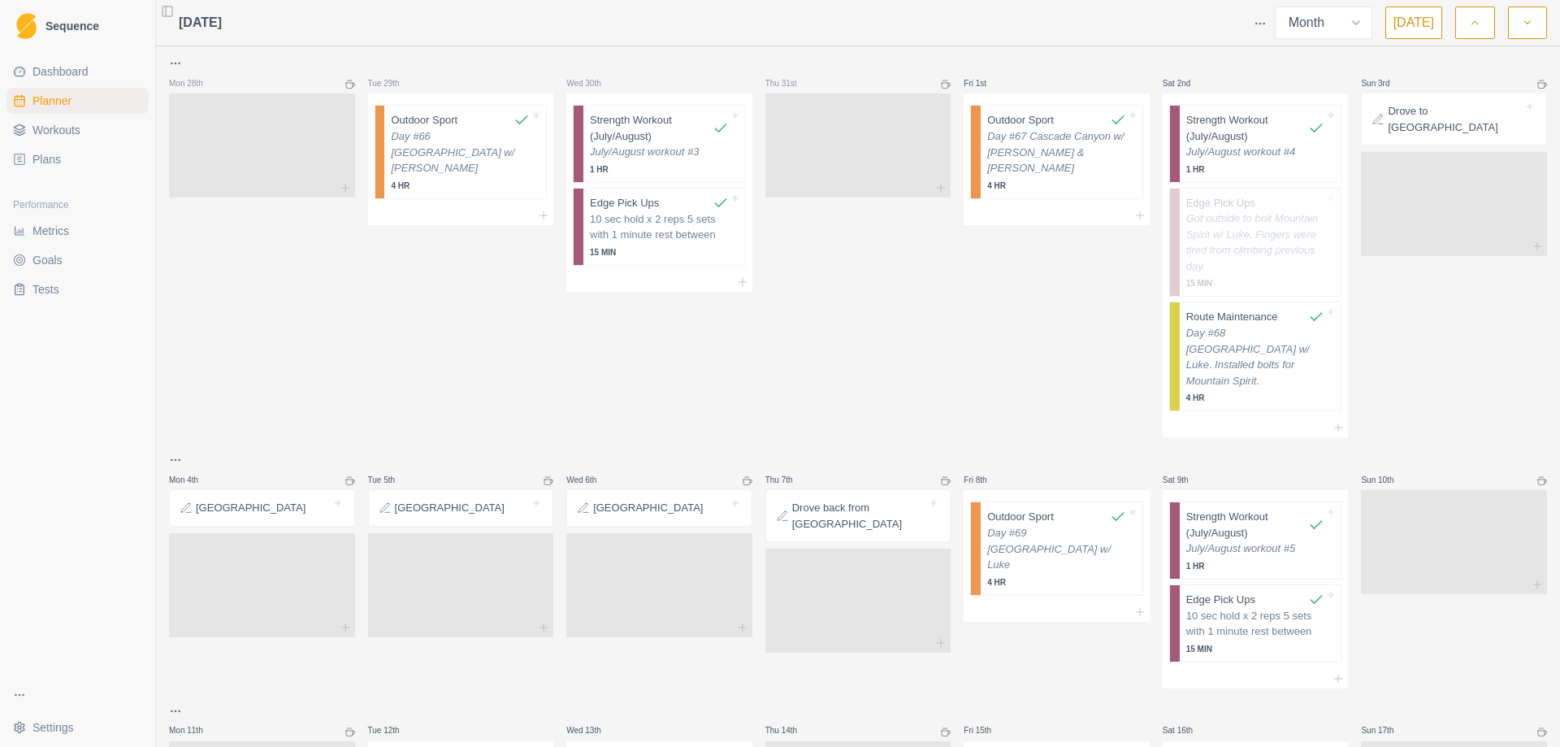
click at [1476, 23] on icon "button" at bounding box center [1474, 23] width 11 height 16
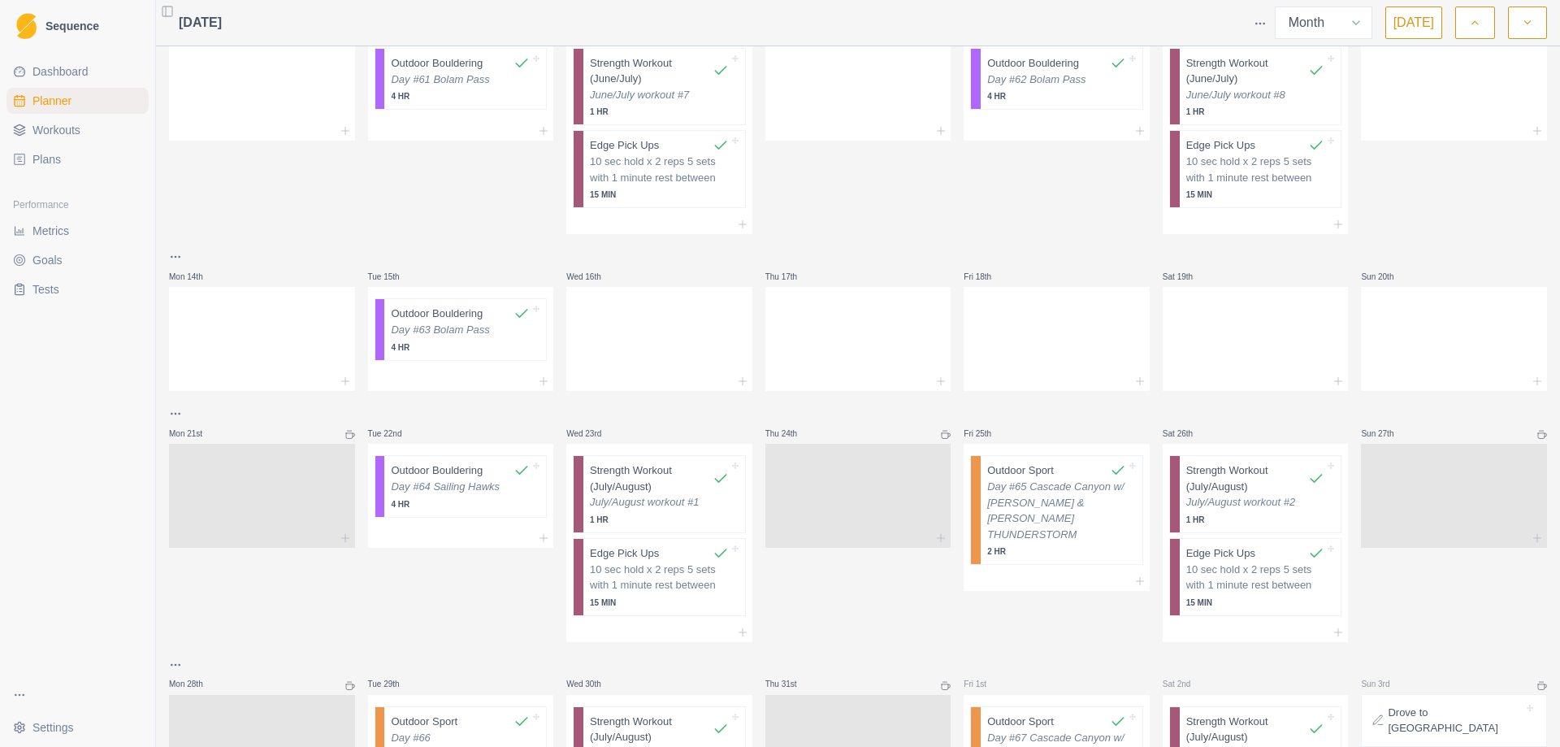
scroll to position [325, 0]
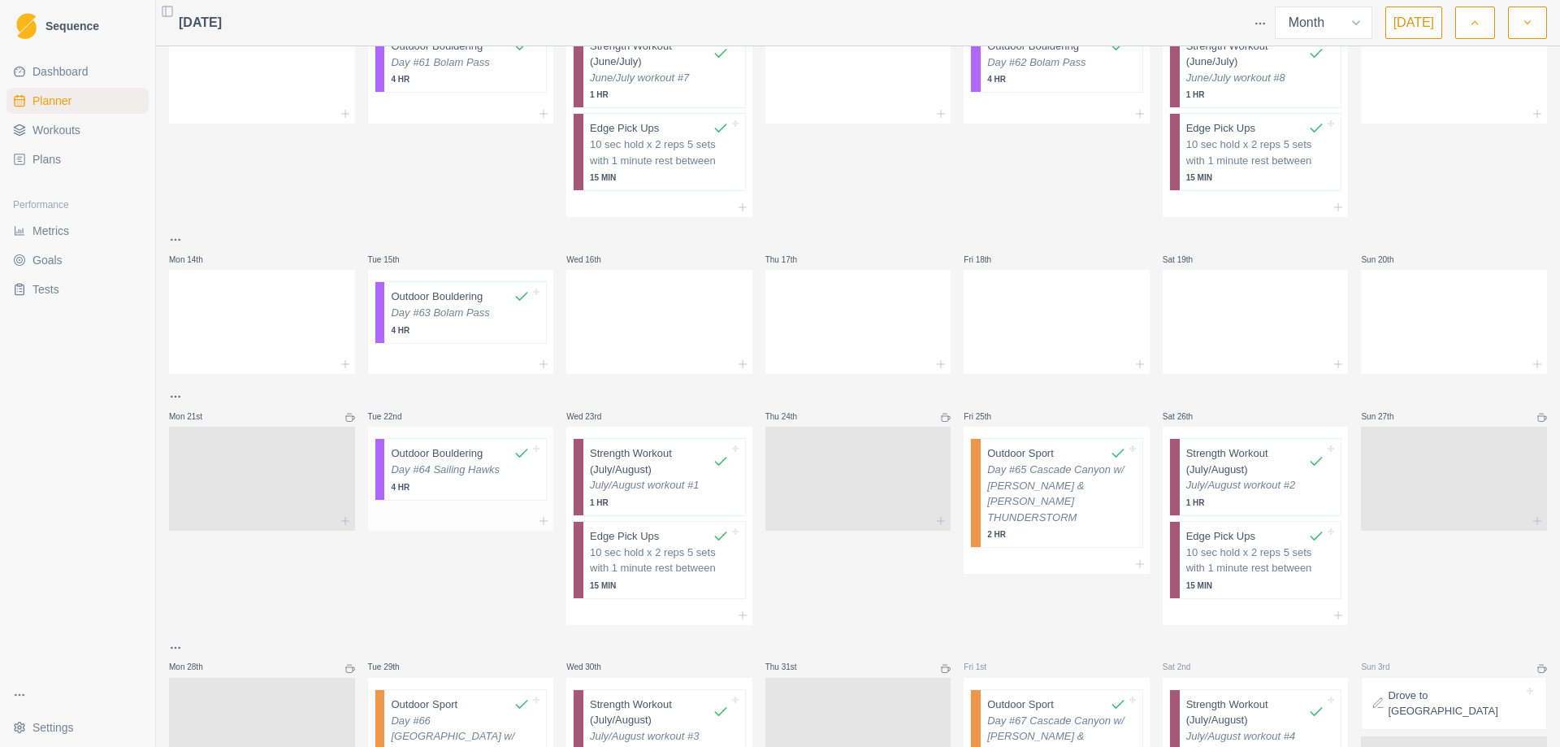
click at [426, 475] on p "Day #64 Sailing Hawks" at bounding box center [460, 470] width 139 height 16
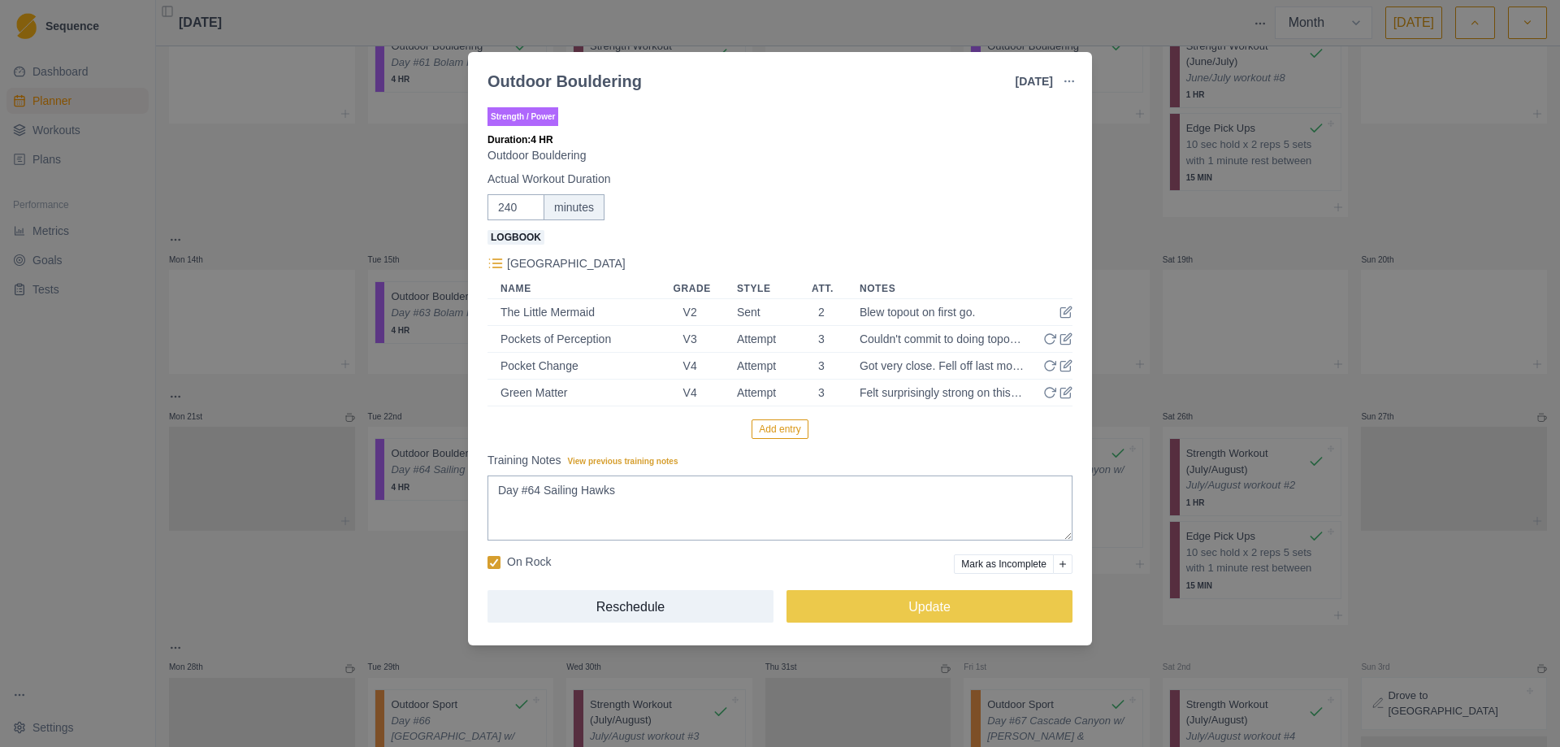
click at [1135, 398] on div "Outdoor Bouldering [DATE] Link To Goal View Workout Metrics Edit Original Worko…" at bounding box center [780, 373] width 1560 height 747
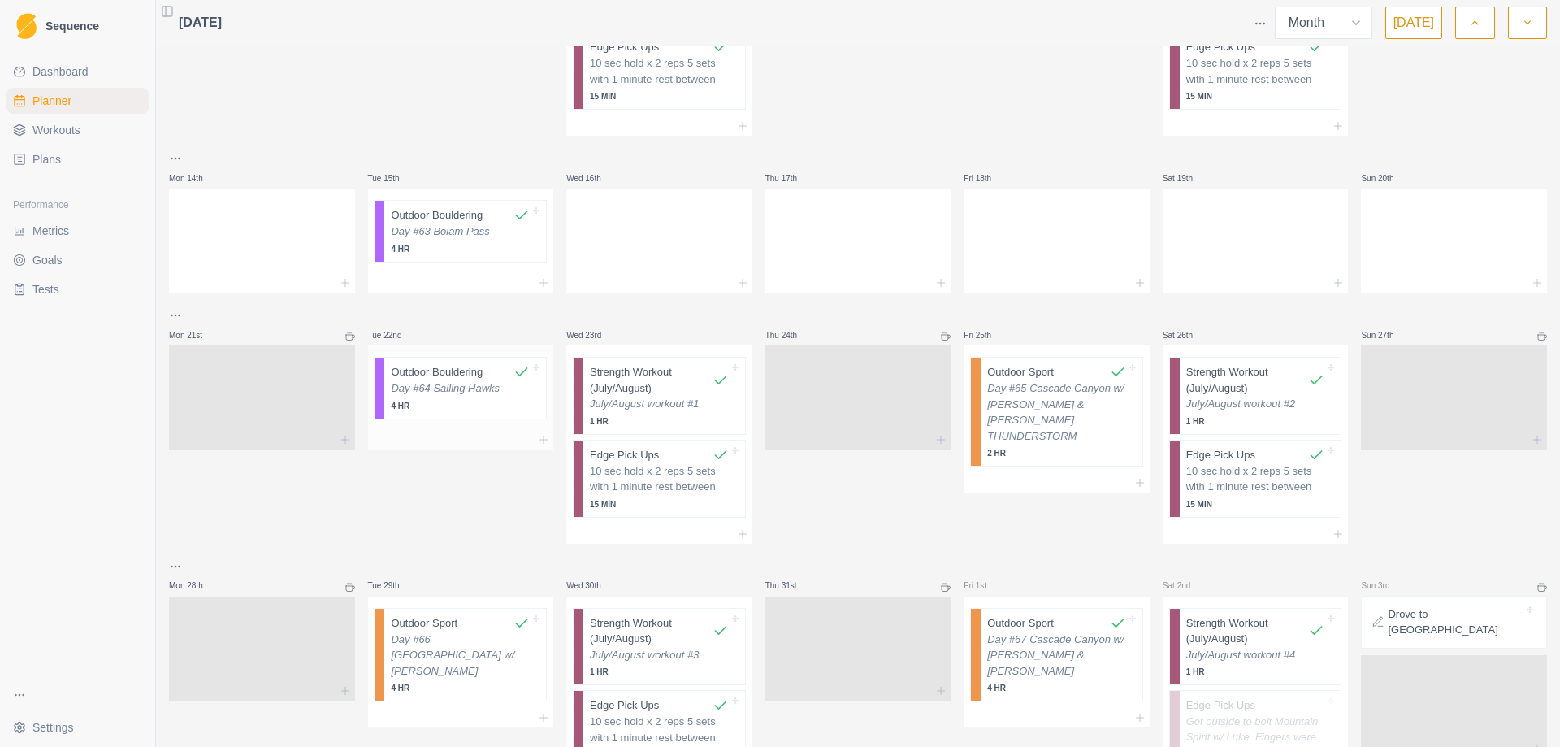
scroll to position [488, 0]
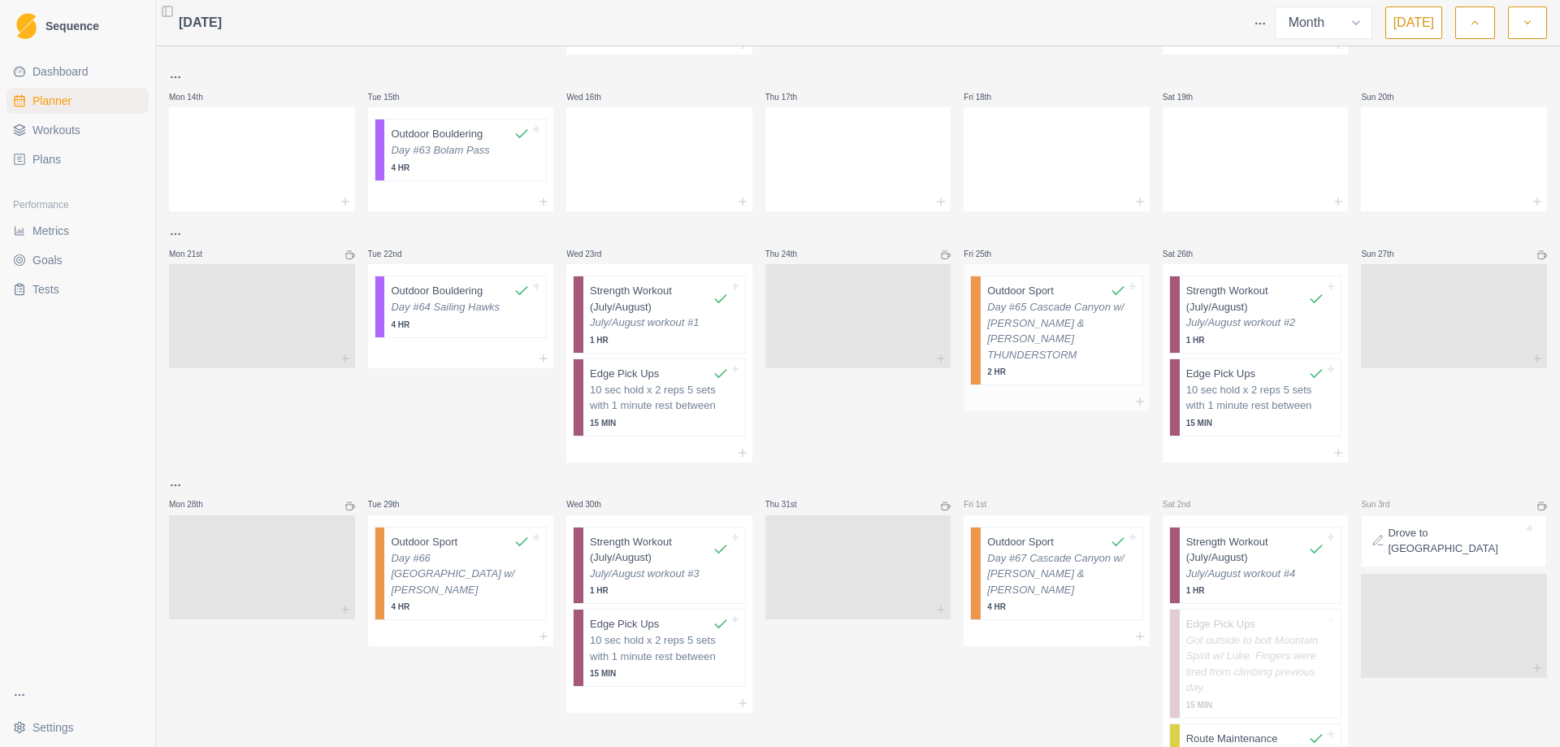
click at [1048, 305] on p "Day #65 Cascade Canyon w/ [PERSON_NAME] & [PERSON_NAME] THUNDERSTORM" at bounding box center [1056, 330] width 139 height 63
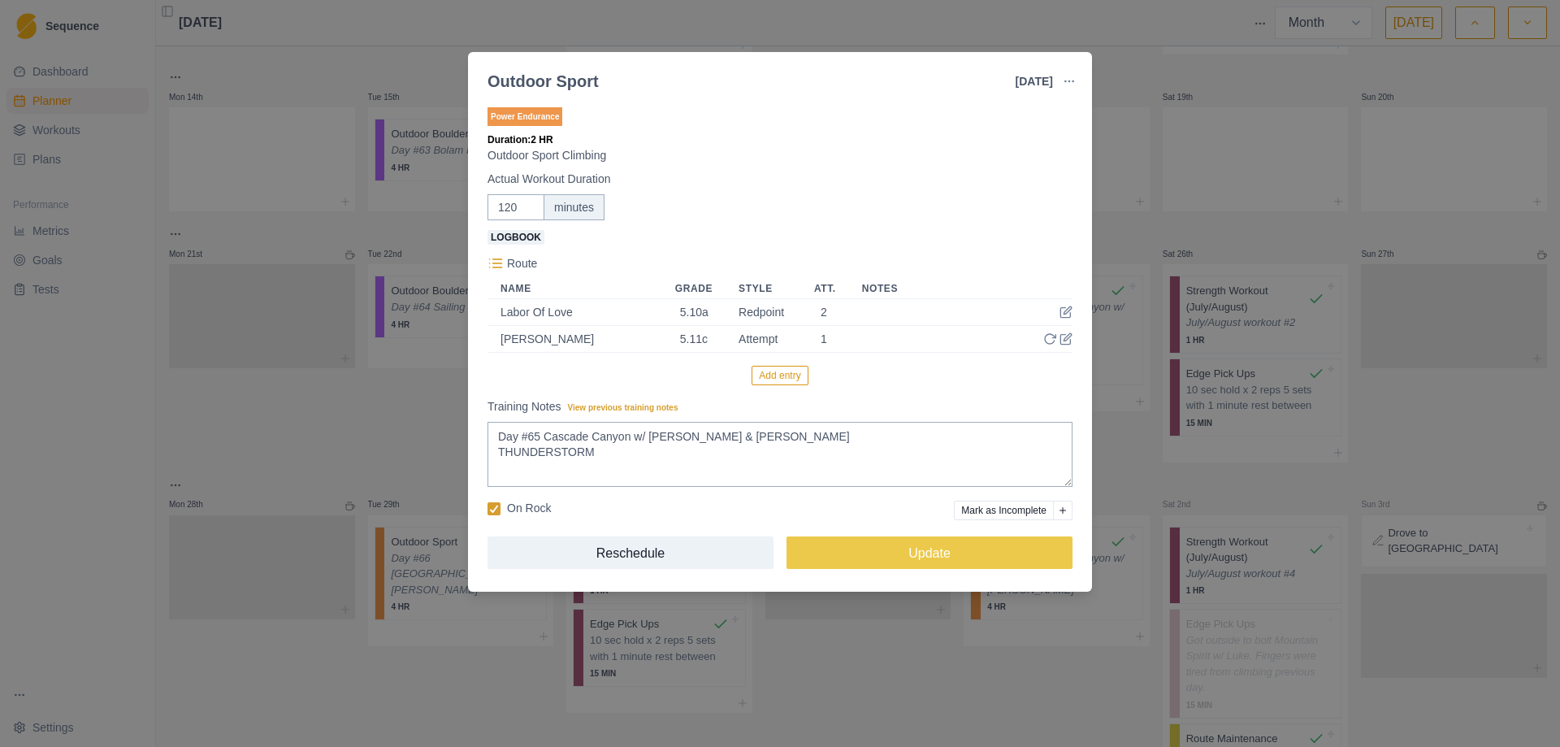
click at [1192, 214] on div "Outdoor Sport [DATE] Link To Goal View Workout Metrics Edit Original Workout Re…" at bounding box center [780, 373] width 1560 height 747
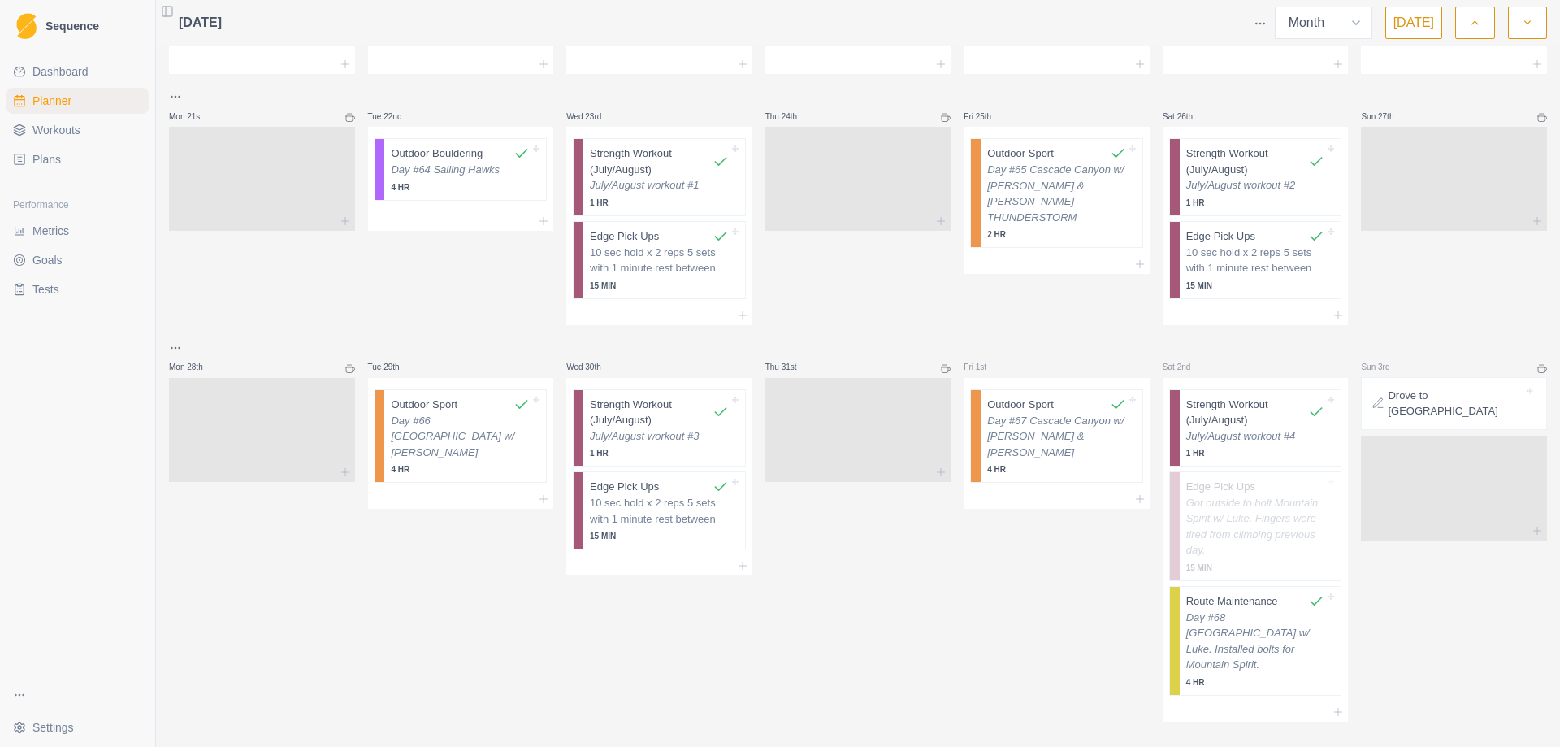
scroll to position [629, 0]
click at [1252, 516] on p "Got outside to bolt Mountain Spirit w/ Luke. Fingers were tired from climbing p…" at bounding box center [1256, 522] width 139 height 63
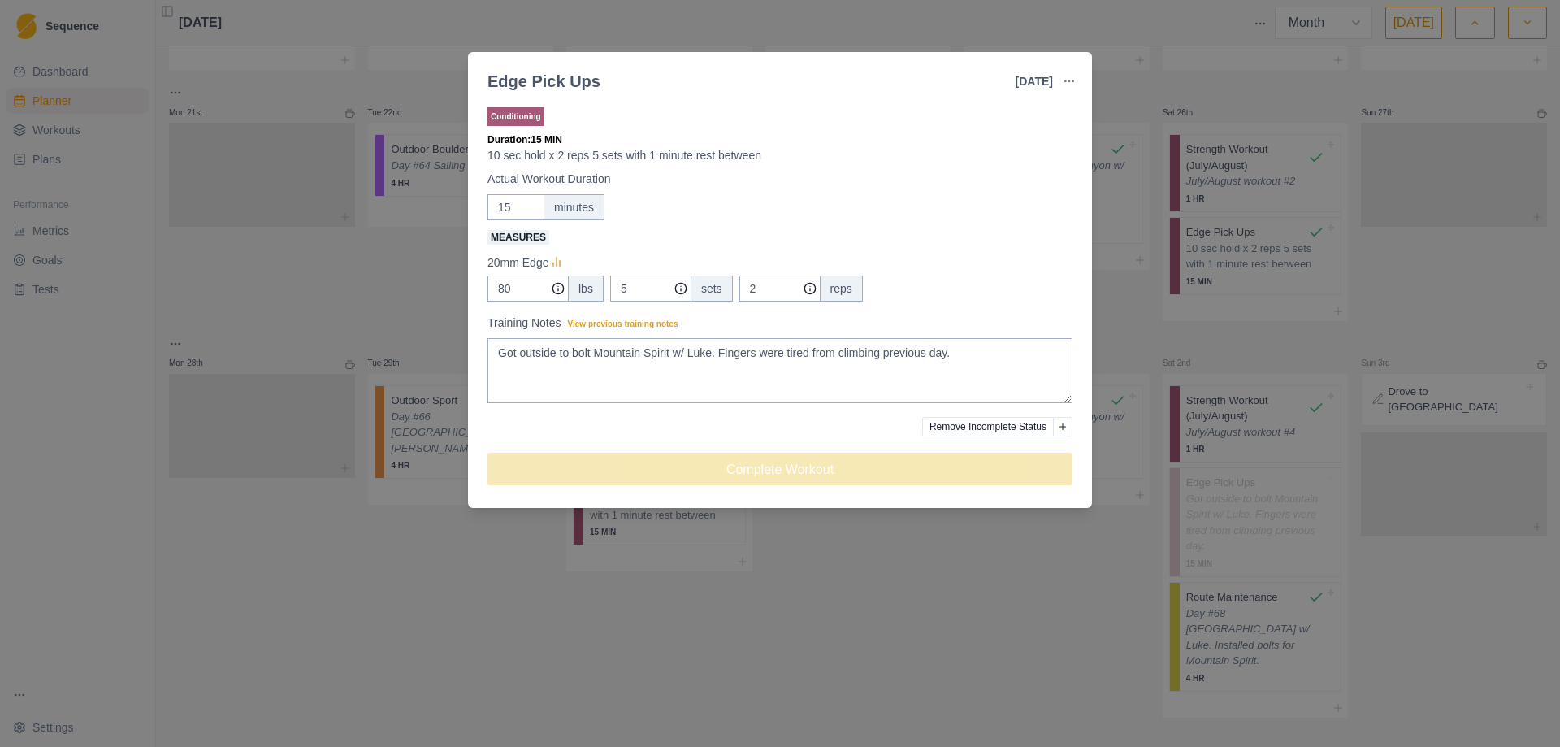
click at [1235, 341] on div "Edge Pick Ups [DATE] Link To Goal View Workout Metrics Edit Original Workout Re…" at bounding box center [780, 373] width 1560 height 747
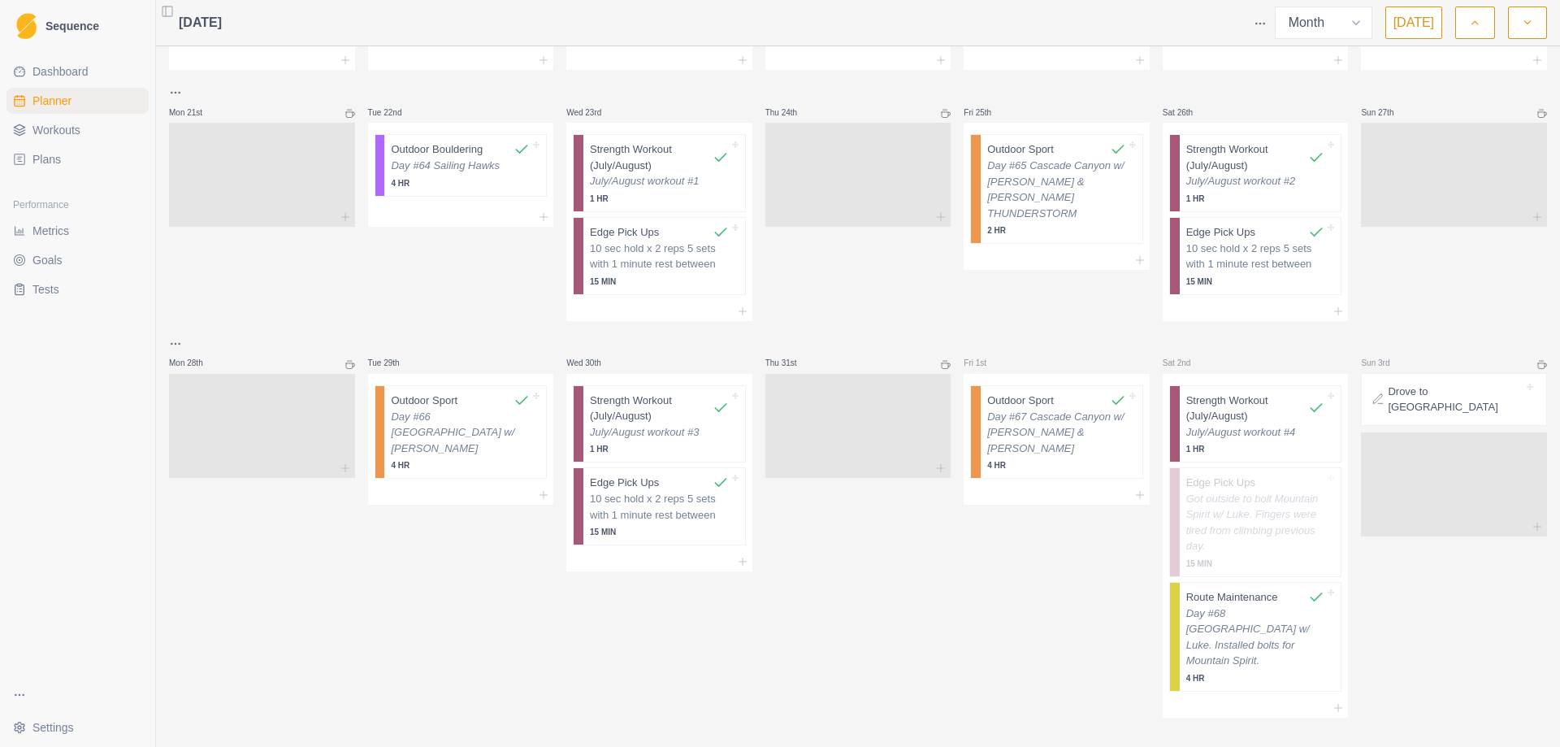
click at [1528, 16] on icon "button" at bounding box center [1527, 23] width 11 height 16
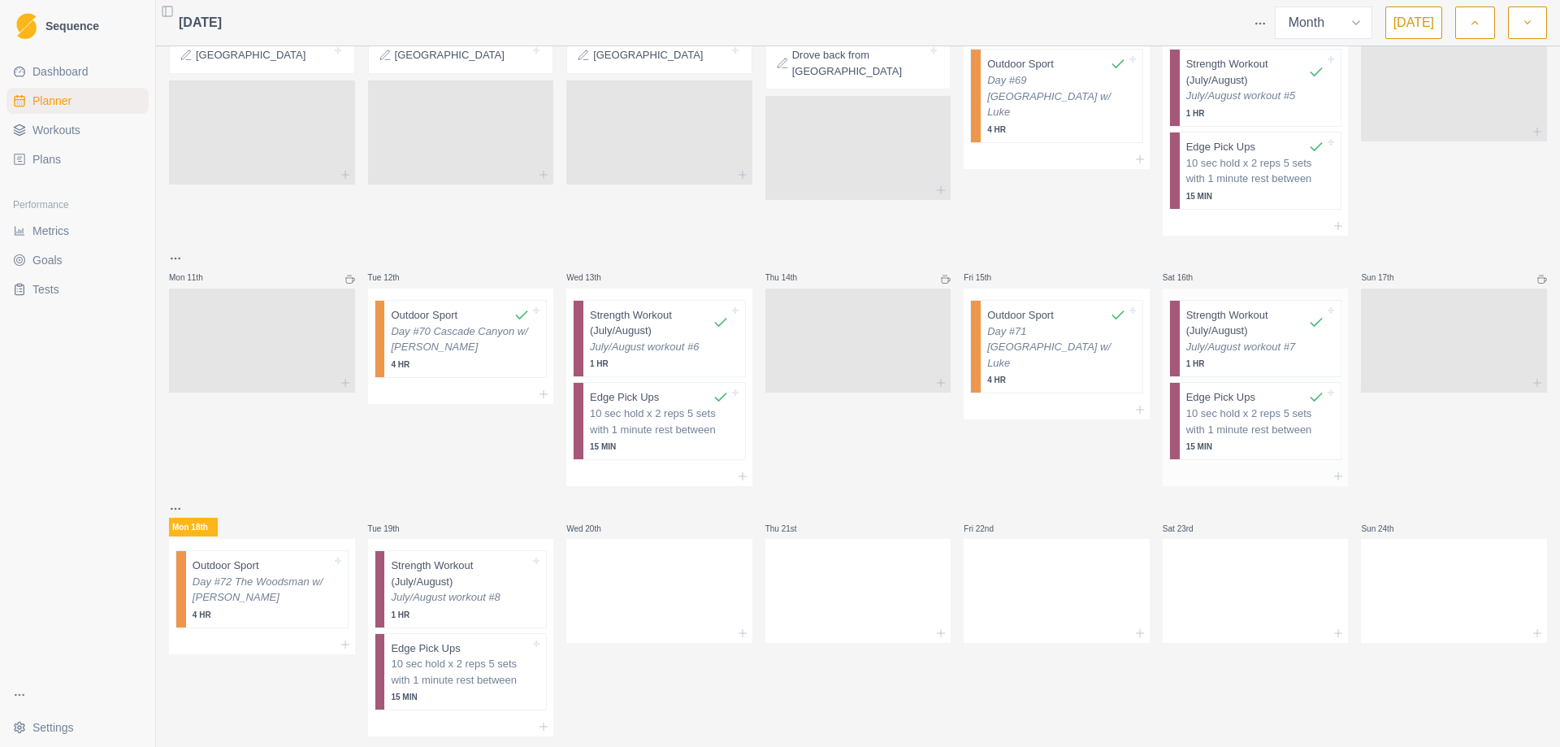
scroll to position [488, 0]
